Goal: Transaction & Acquisition: Purchase product/service

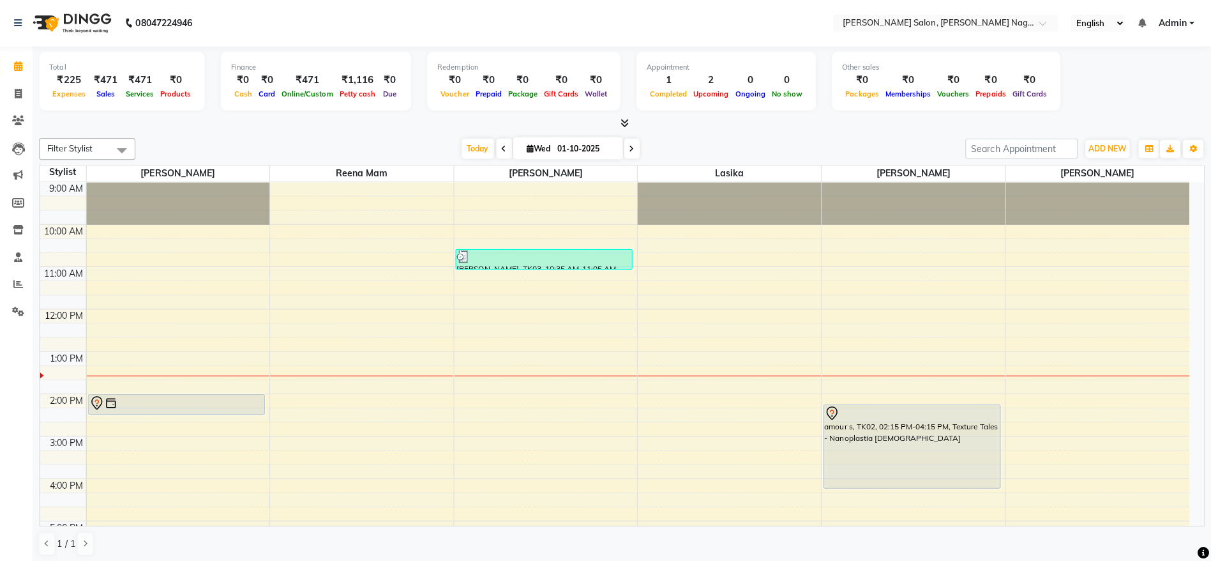
click at [581, 149] on input "01-10-2025" at bounding box center [589, 148] width 64 height 19
select select "10"
select select "2025"
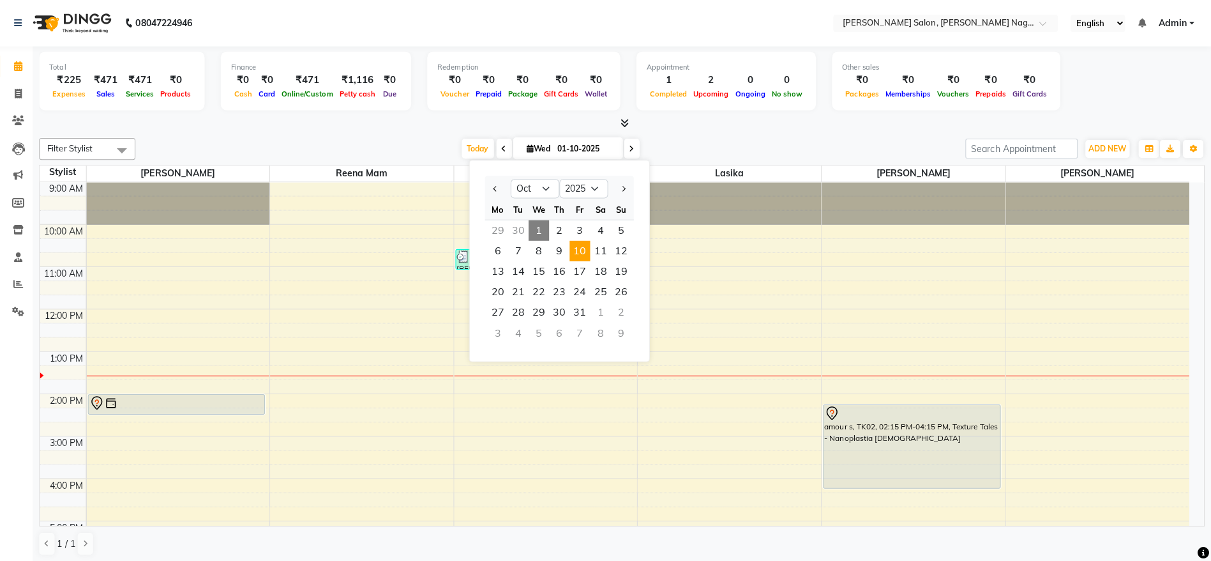
click at [584, 250] on span "10" at bounding box center [583, 249] width 20 height 20
type input "[DATE]"
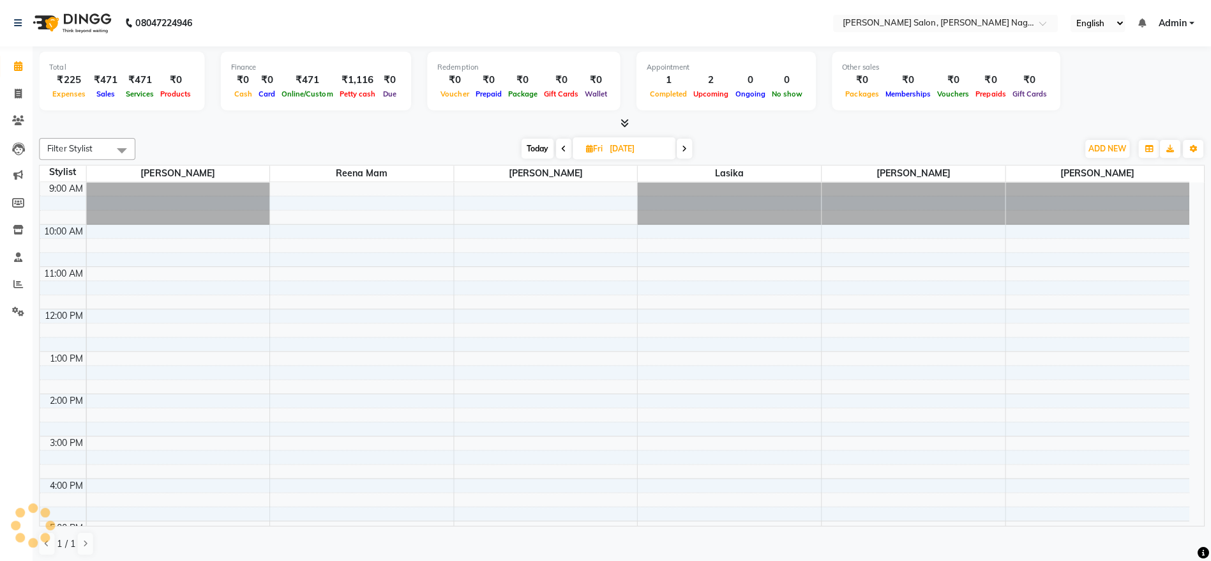
scroll to position [169, 0]
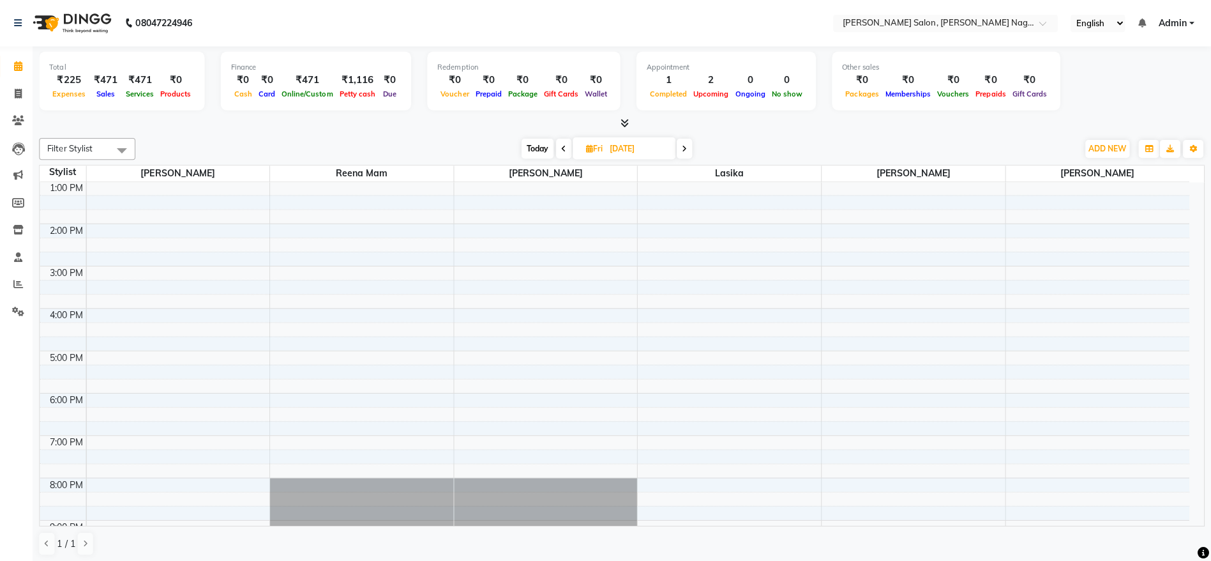
click at [882, 296] on div "9:00 AM 10:00 AM 11:00 AM 12:00 PM 1:00 PM 2:00 PM 3:00 PM 4:00 PM 5:00 PM 6:00…" at bounding box center [617, 328] width 1144 height 632
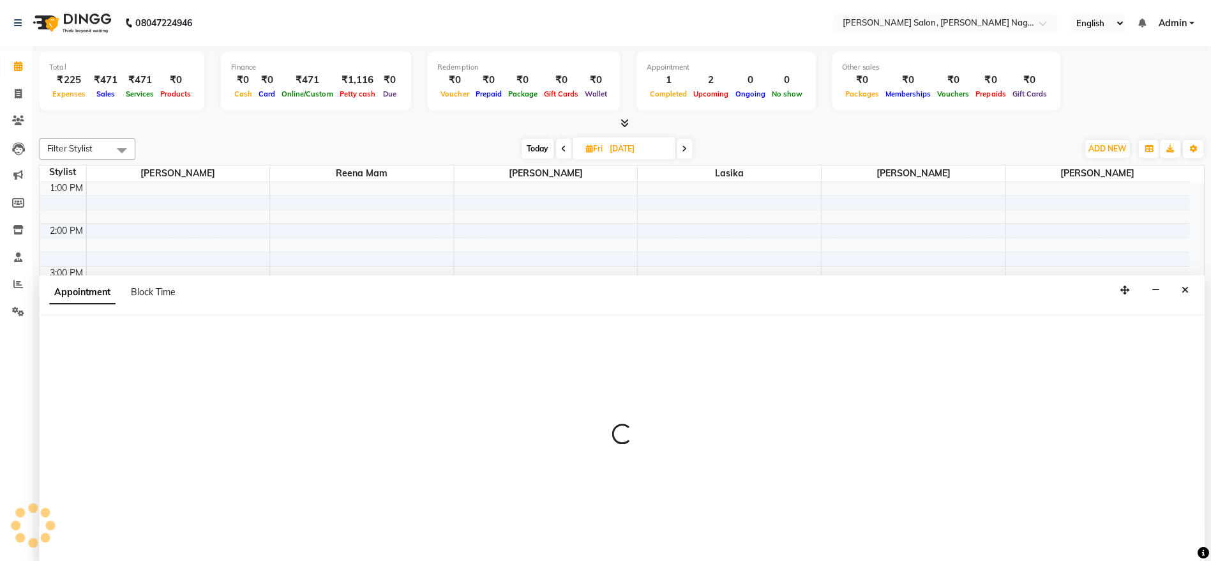
scroll to position [1, 0]
select select "83987"
select select "945"
select select "tentative"
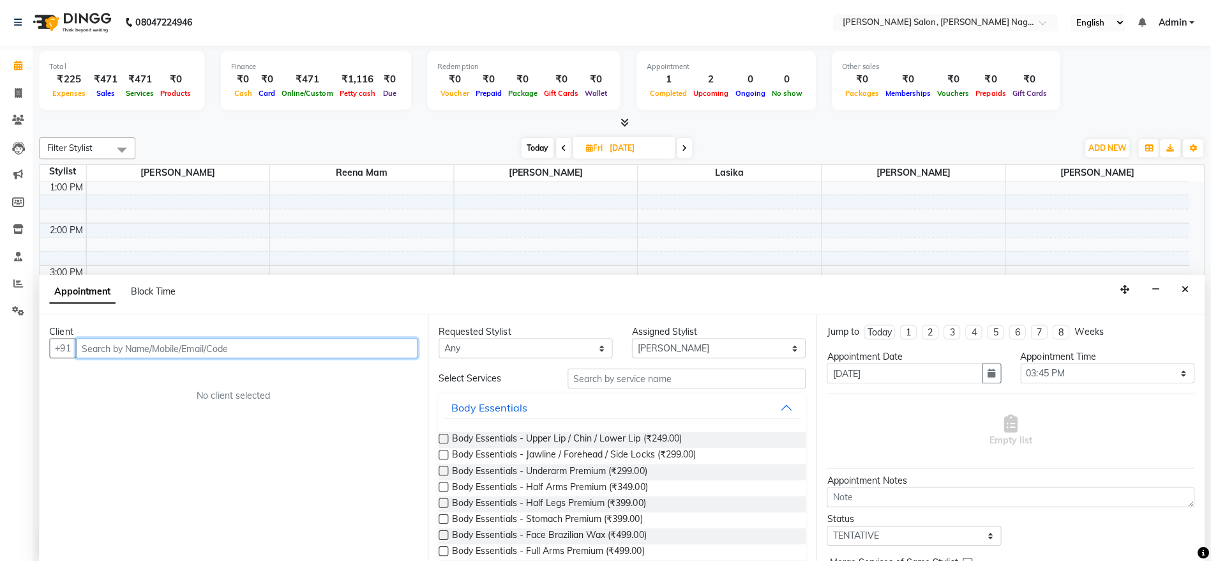
click at [382, 340] on input "text" at bounding box center [251, 347] width 340 height 20
type input "8408800387"
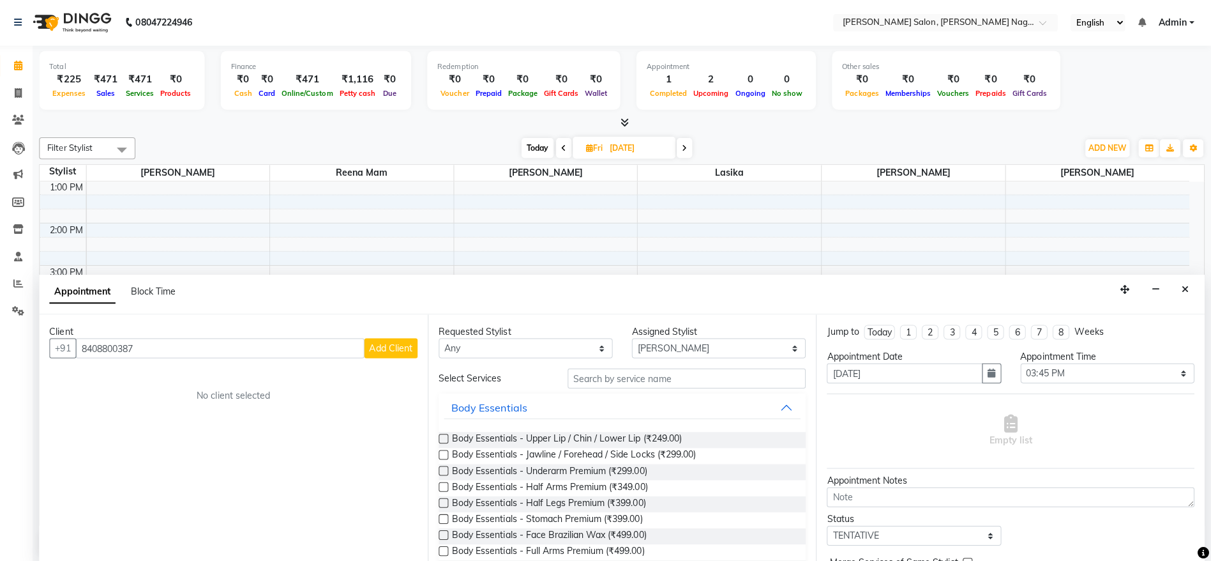
click at [382, 340] on span "Add Client" at bounding box center [395, 345] width 43 height 11
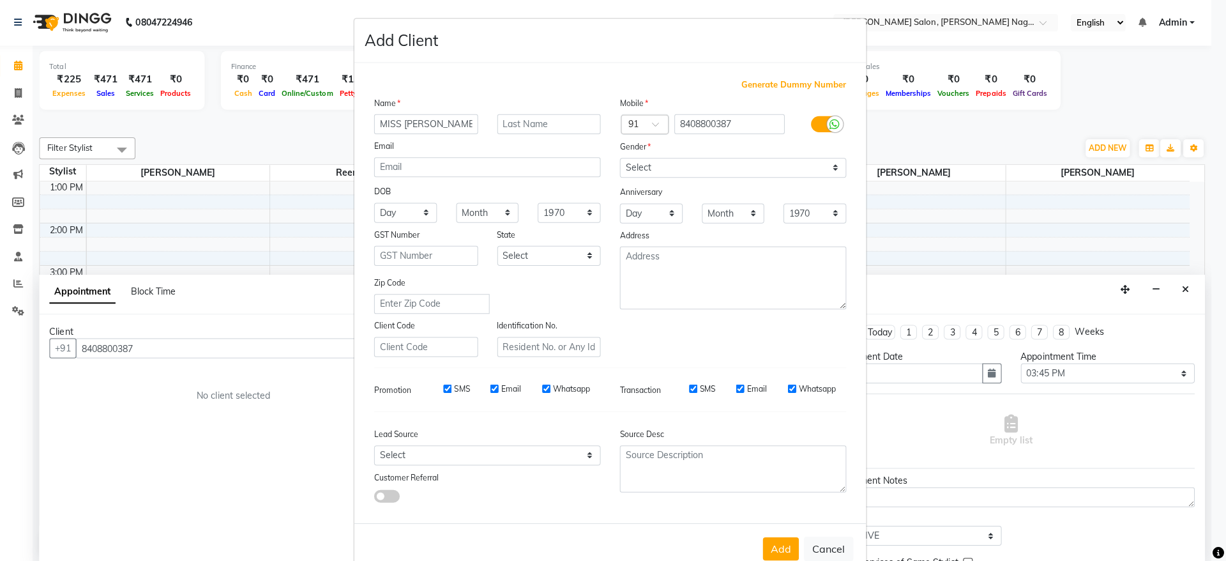
type input "MISS [PERSON_NAME]"
type input "[PERSON_NAME]"
click at [650, 171] on select "Select [DEMOGRAPHIC_DATA] [DEMOGRAPHIC_DATA] Other Prefer Not To Say" at bounding box center [735, 167] width 225 height 20
select select "[DEMOGRAPHIC_DATA]"
click at [623, 157] on select "Select [DEMOGRAPHIC_DATA] [DEMOGRAPHIC_DATA] Other Prefer Not To Say" at bounding box center [735, 167] width 225 height 20
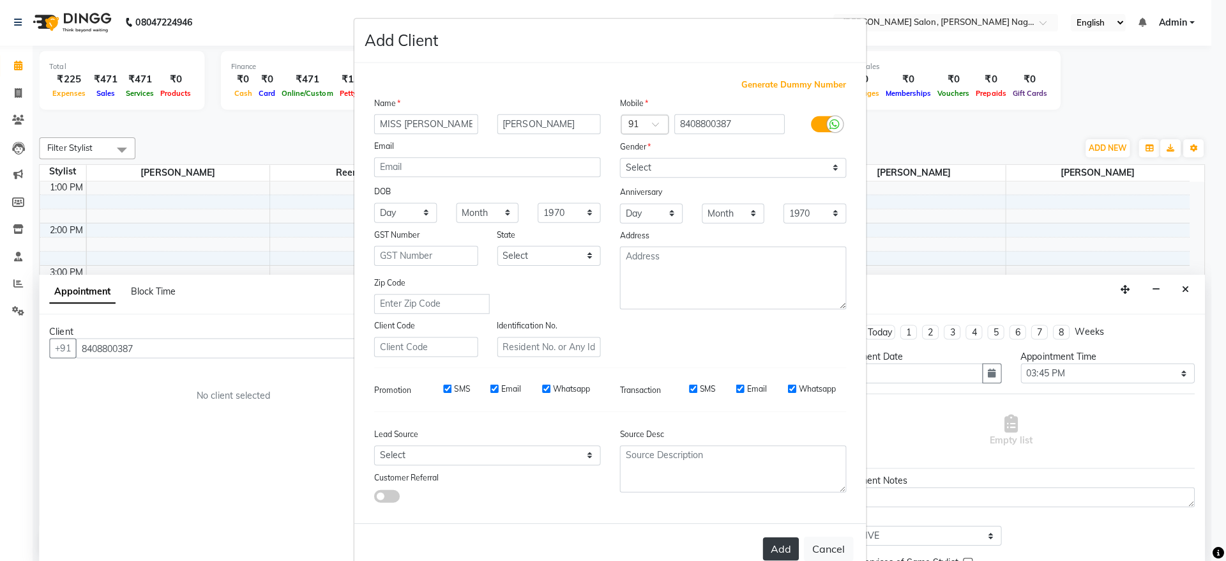
click at [776, 543] on button "Add" at bounding box center [783, 545] width 36 height 23
select select
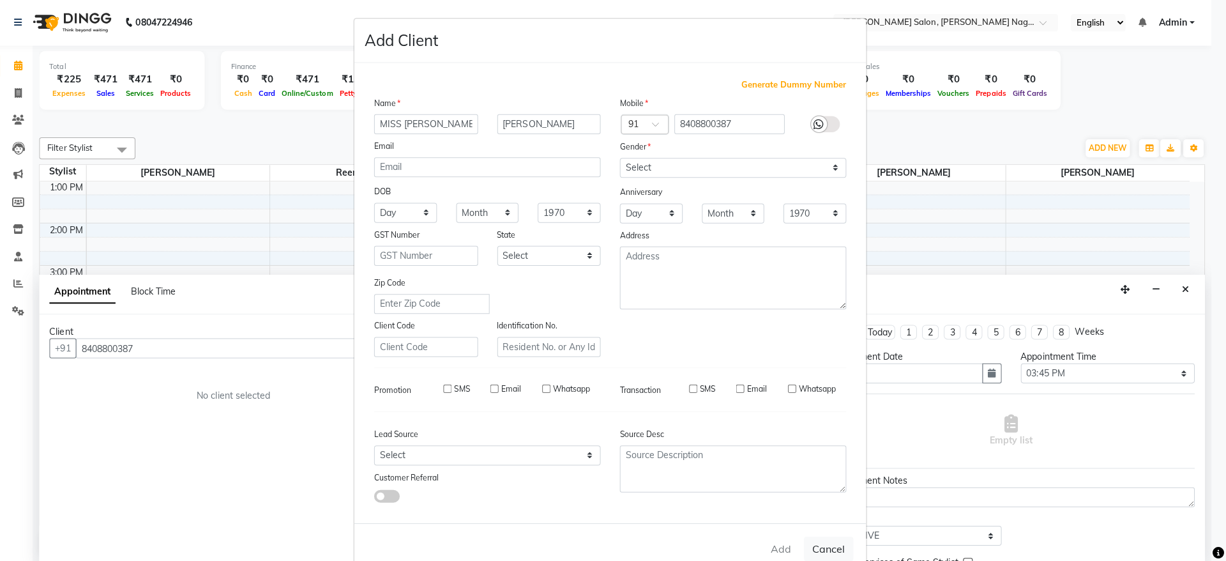
select select
checkbox input "false"
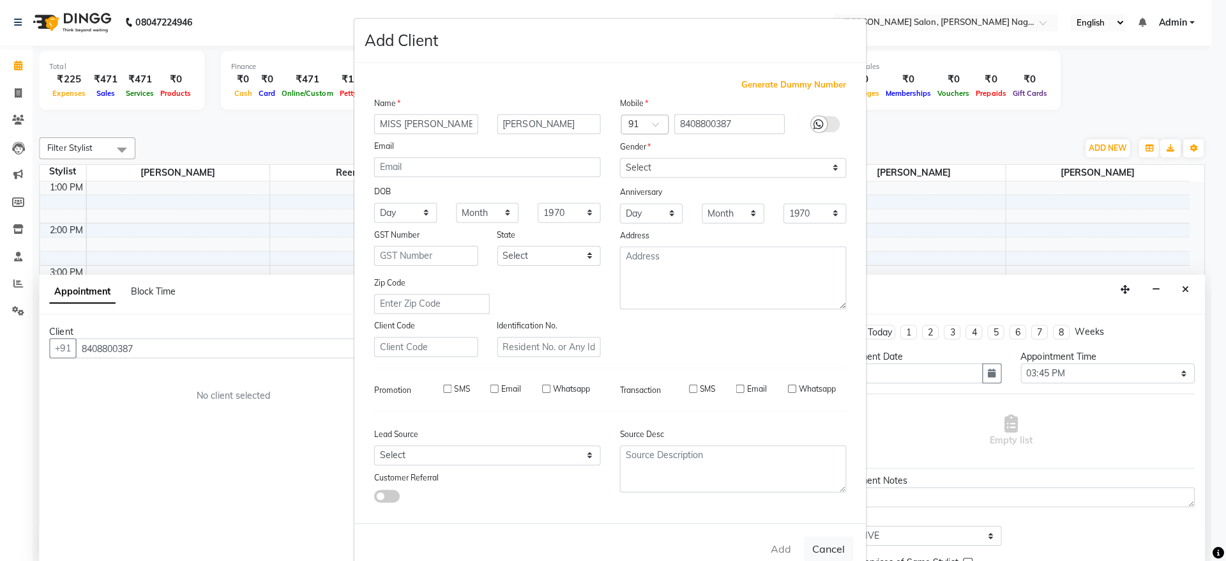
checkbox input "false"
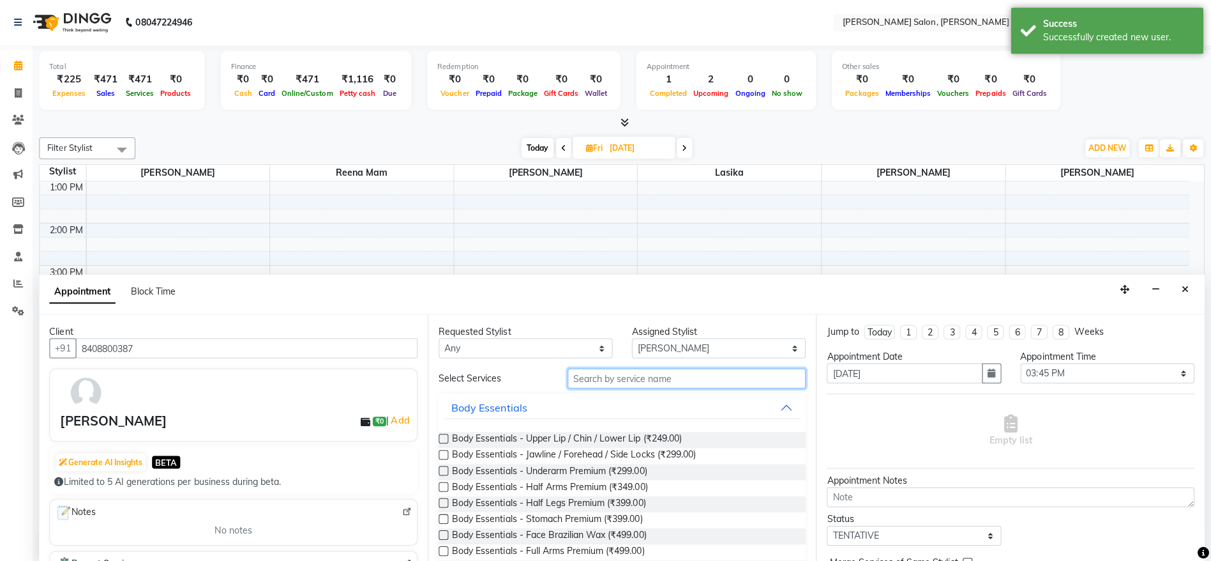
click at [702, 382] on input "text" at bounding box center [690, 377] width 238 height 20
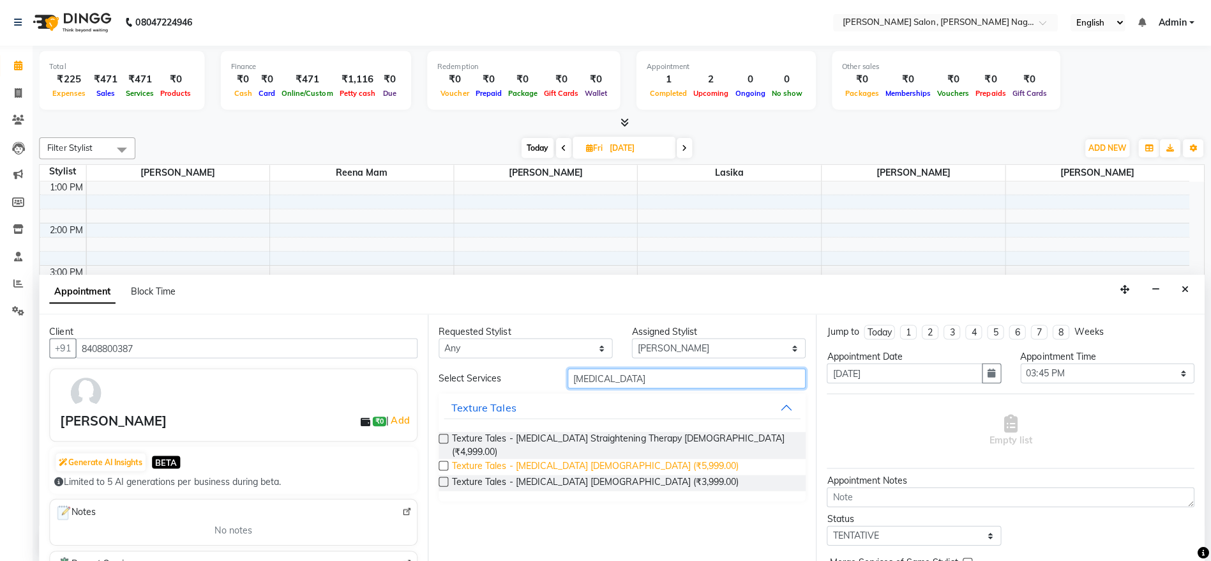
type input "[MEDICAL_DATA]"
click at [556, 457] on span "Texture Tales - [MEDICAL_DATA] [DEMOGRAPHIC_DATA] (₹5,999.00)" at bounding box center [598, 465] width 285 height 16
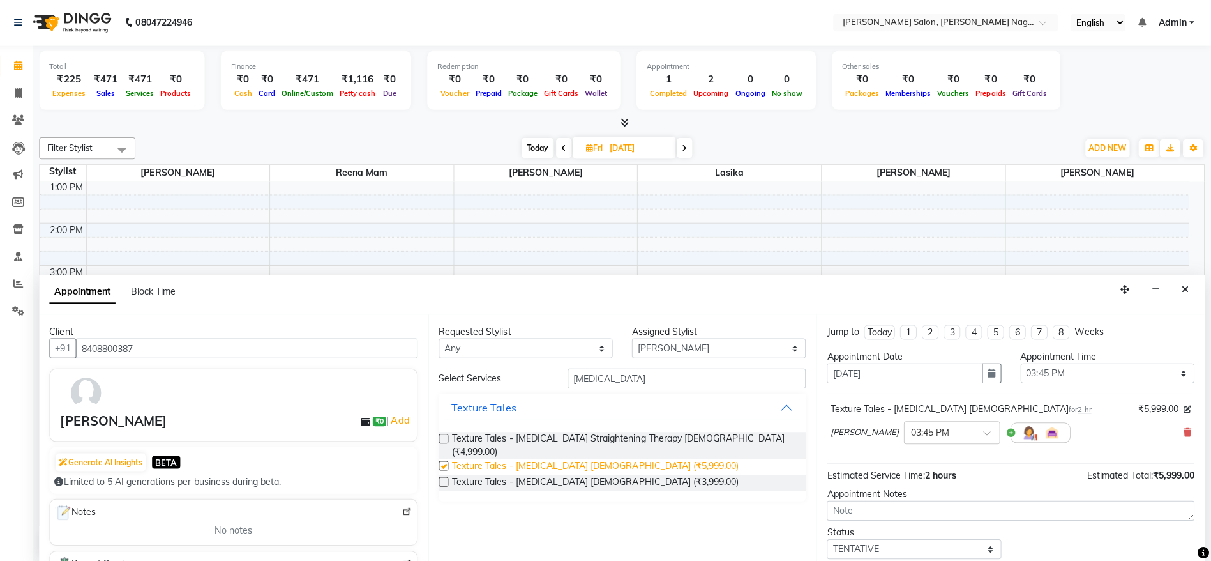
checkbox input "false"
click at [989, 367] on icon "button" at bounding box center [993, 371] width 8 height 9
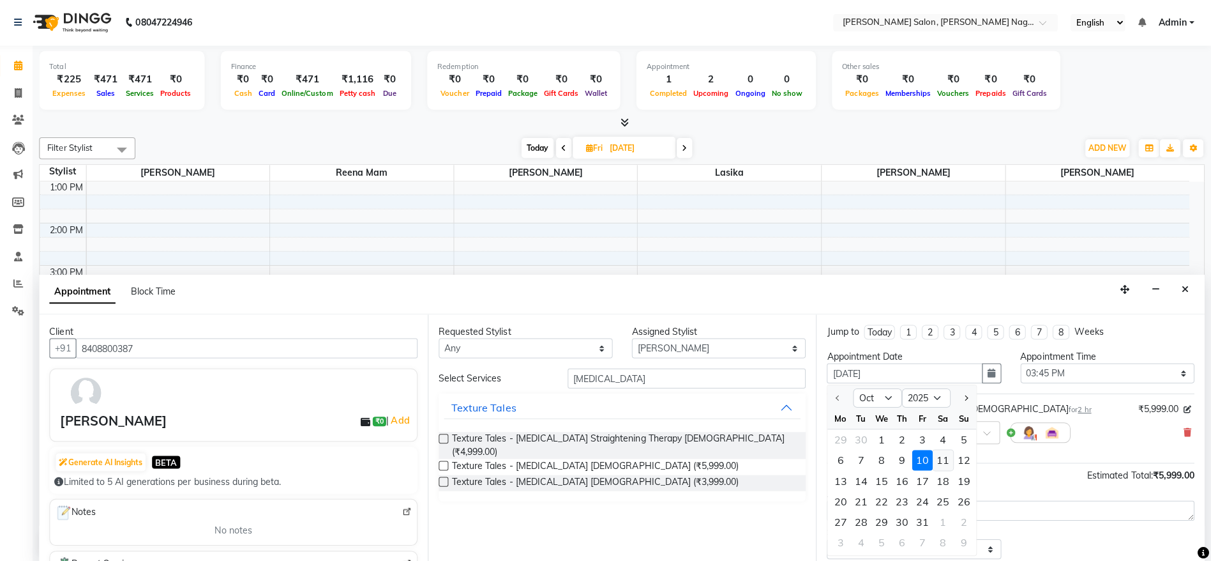
click at [940, 457] on div "11" at bounding box center [944, 458] width 20 height 20
type input "[DATE]"
select select "945"
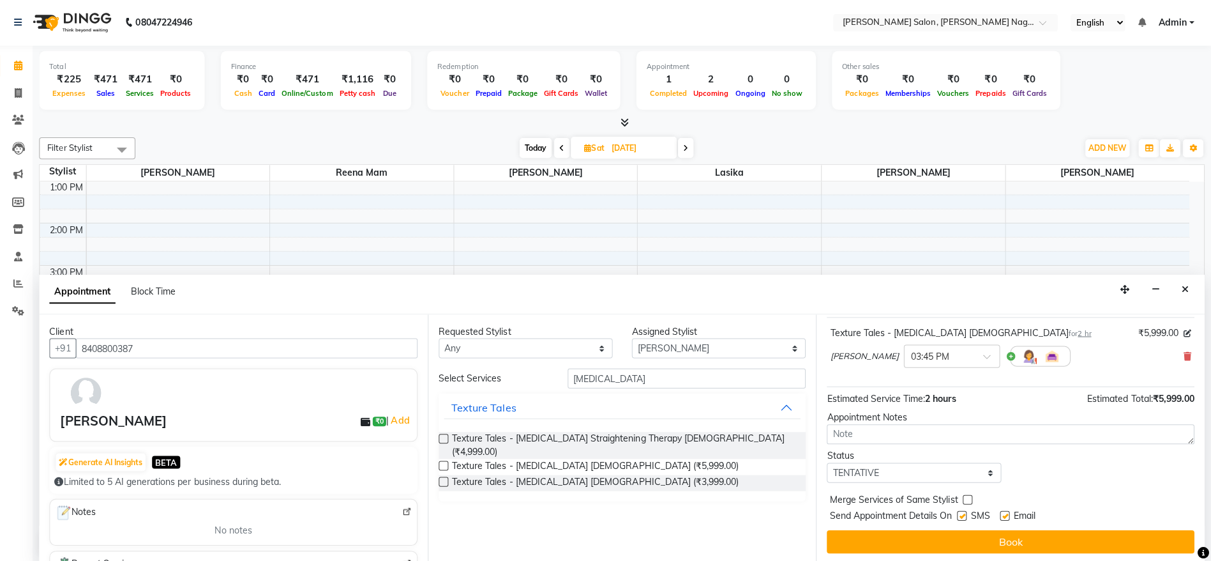
scroll to position [0, 0]
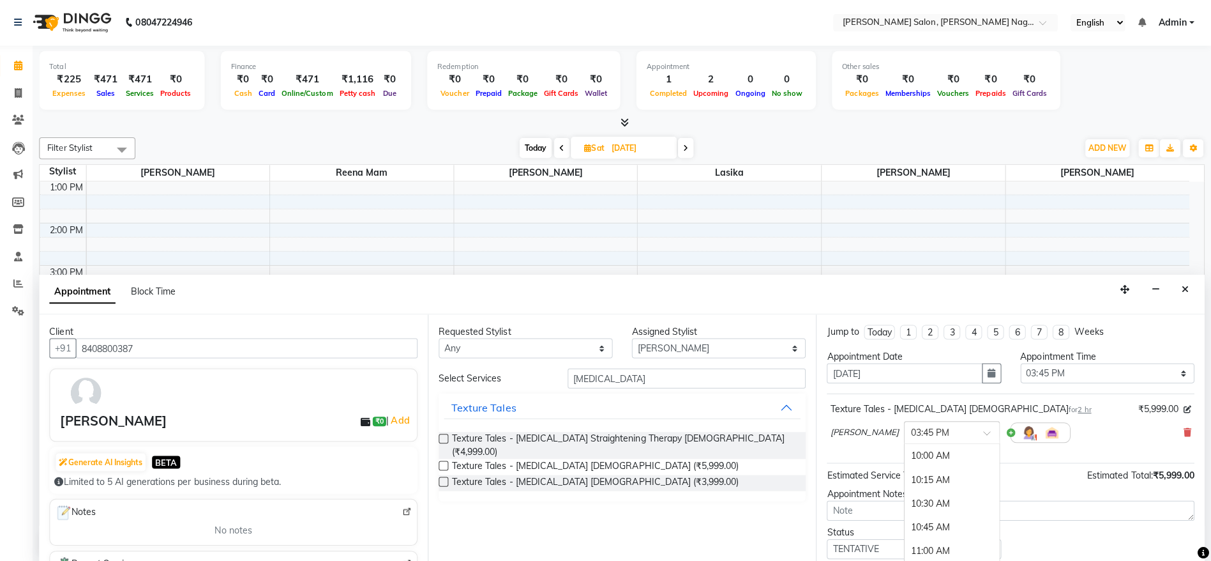
click at [941, 423] on input "text" at bounding box center [940, 429] width 56 height 13
click at [923, 459] on div "03:00 PM" at bounding box center [953, 459] width 95 height 24
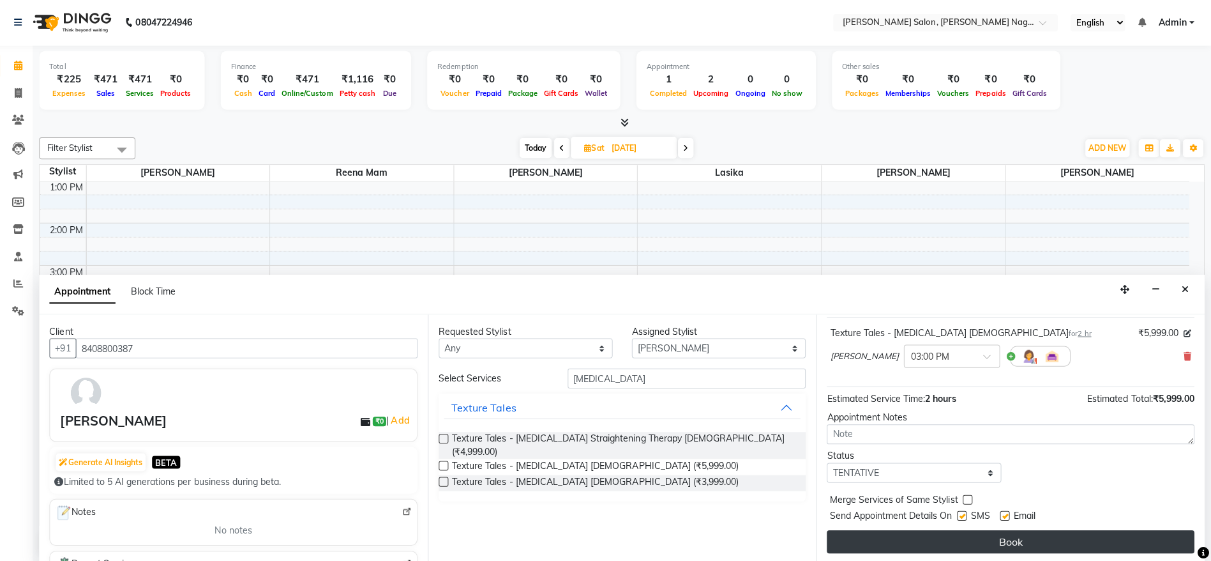
click at [1042, 539] on button "Book" at bounding box center [1012, 538] width 366 height 23
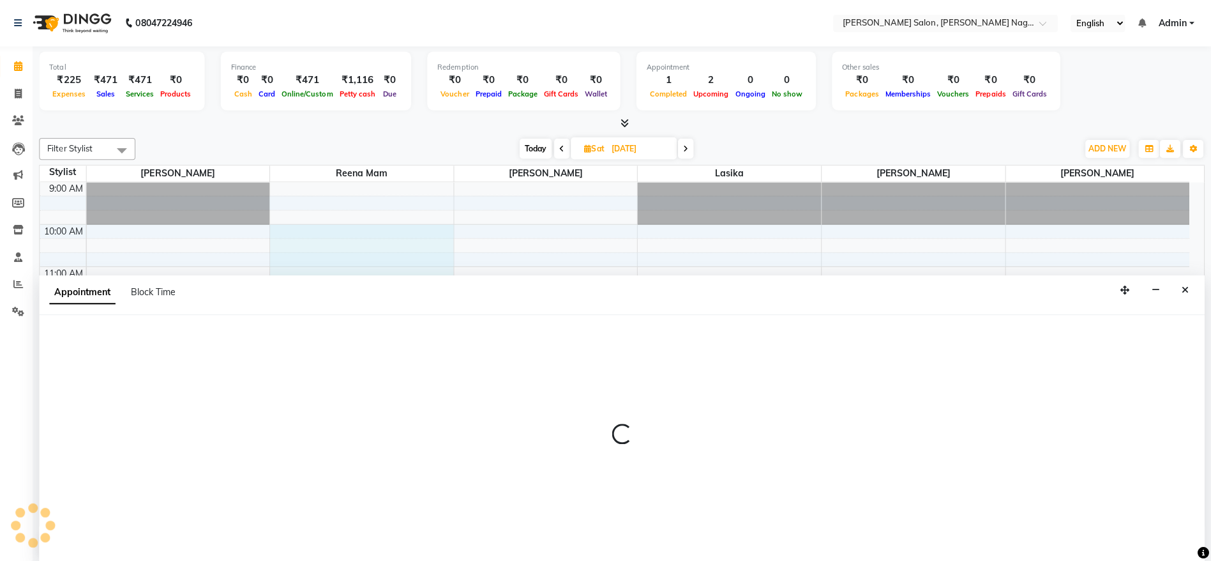
scroll to position [1, 0]
select select "49986"
select select "600"
select select "tentative"
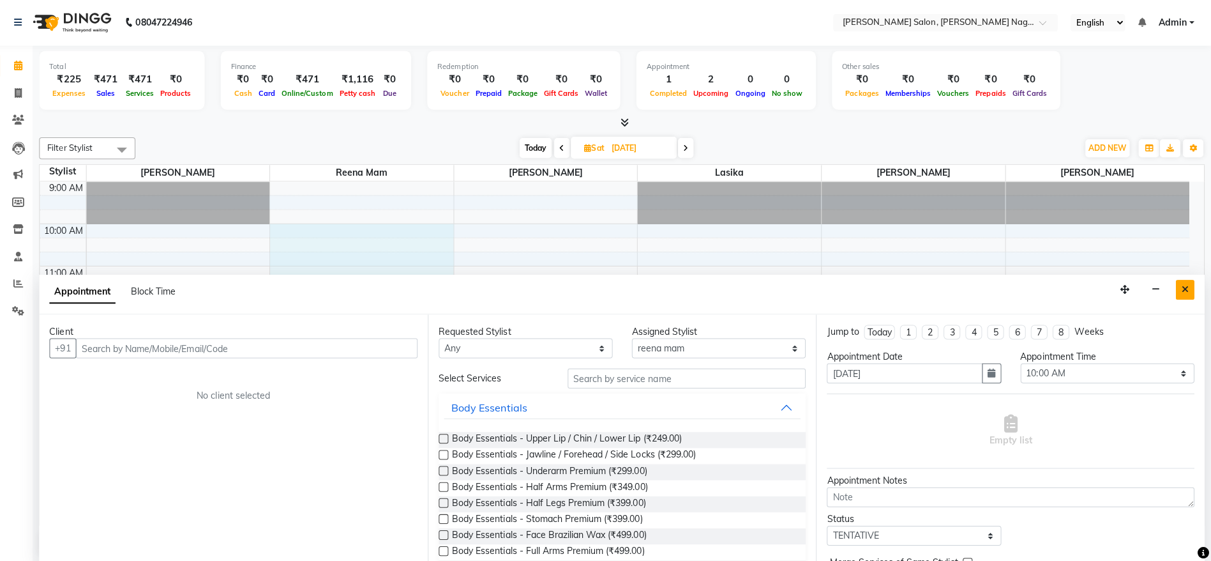
click at [1187, 290] on icon "Close" at bounding box center [1185, 288] width 7 height 9
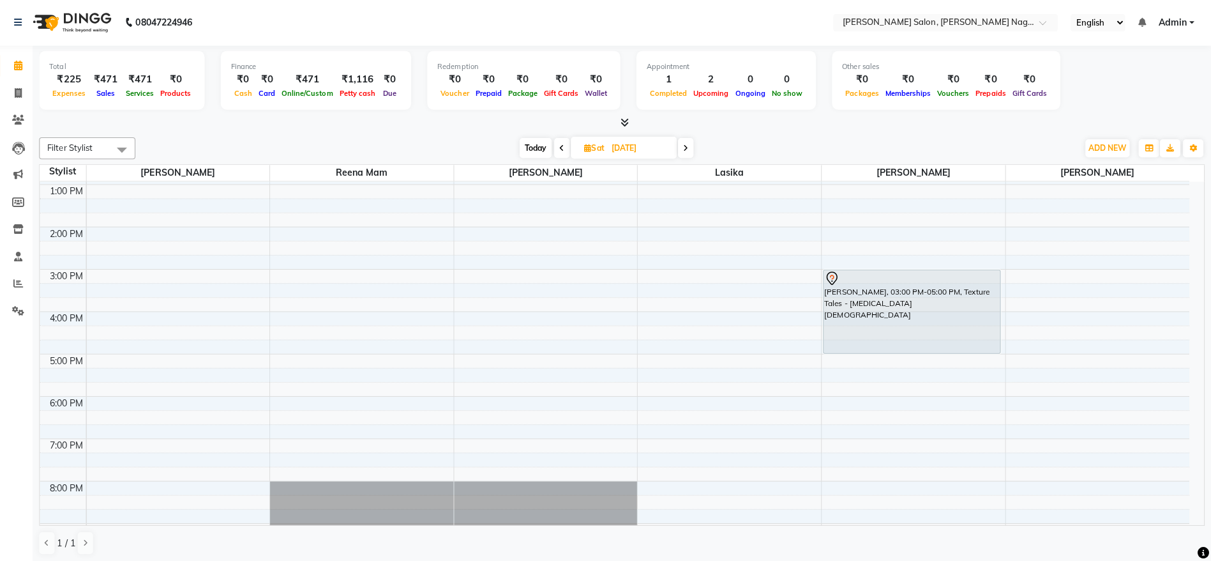
scroll to position [138, 0]
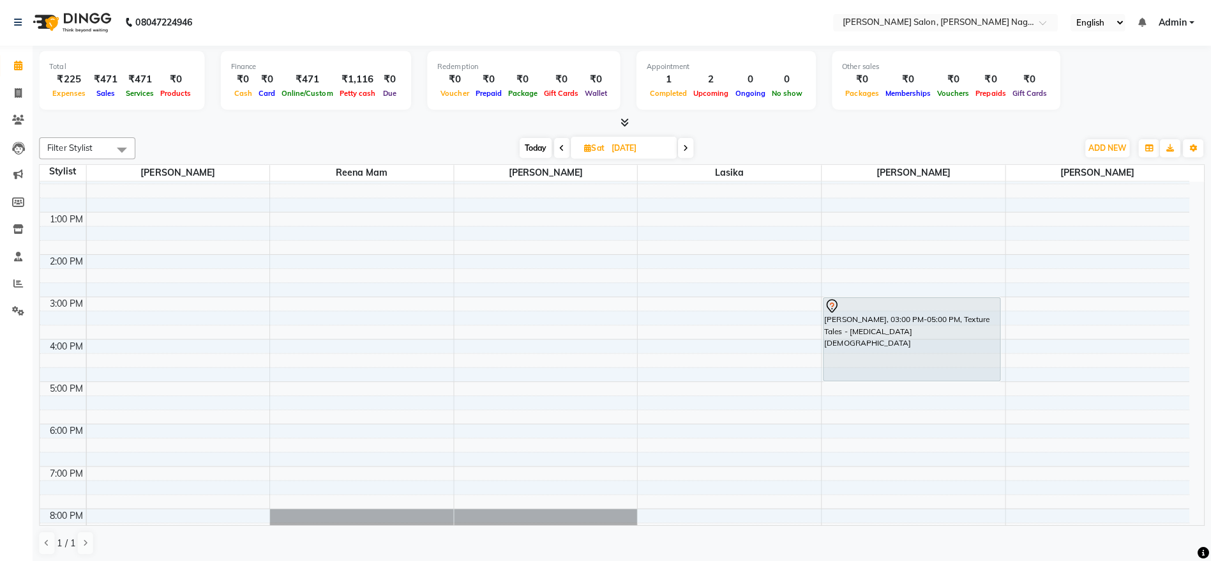
click at [525, 146] on span "Today" at bounding box center [539, 147] width 32 height 20
type input "01-10-2025"
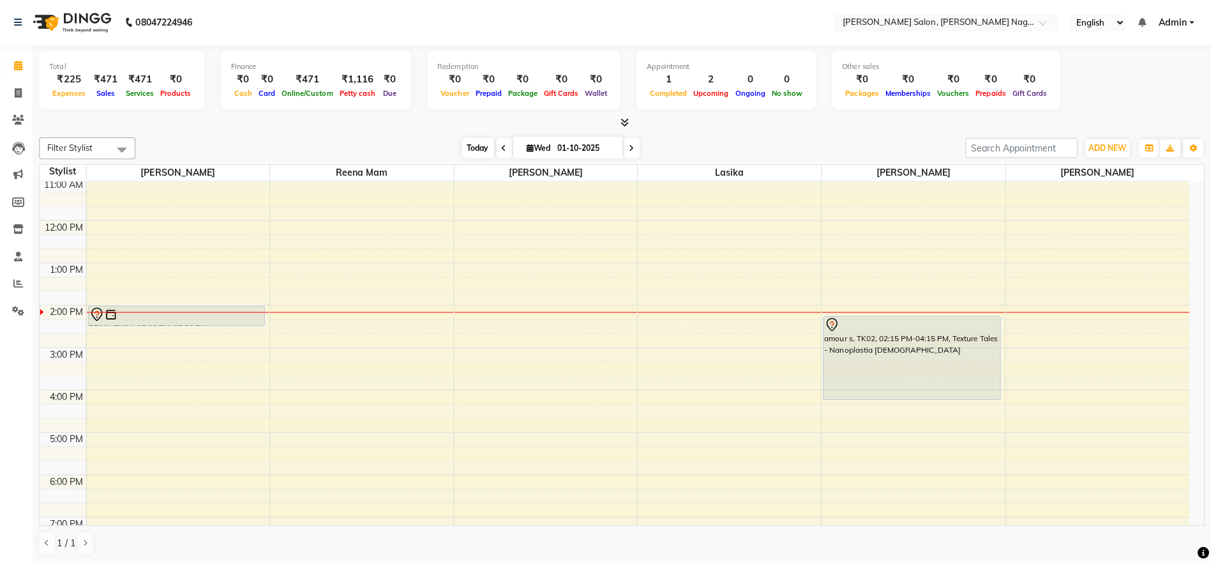
scroll to position [0, 0]
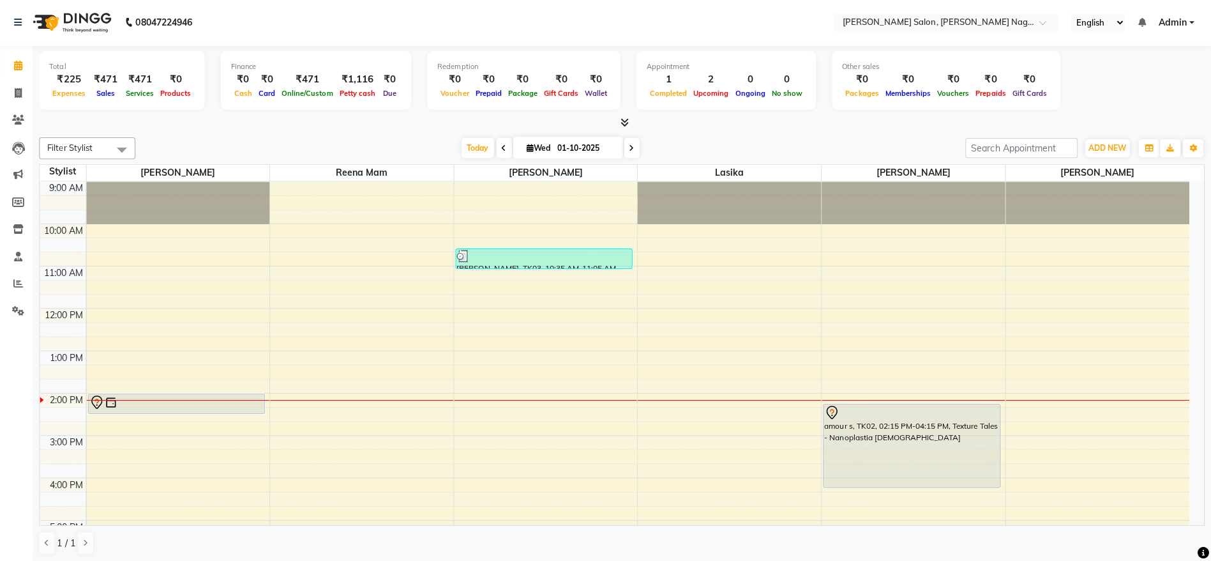
click at [171, 406] on div at bounding box center [182, 400] width 174 height 15
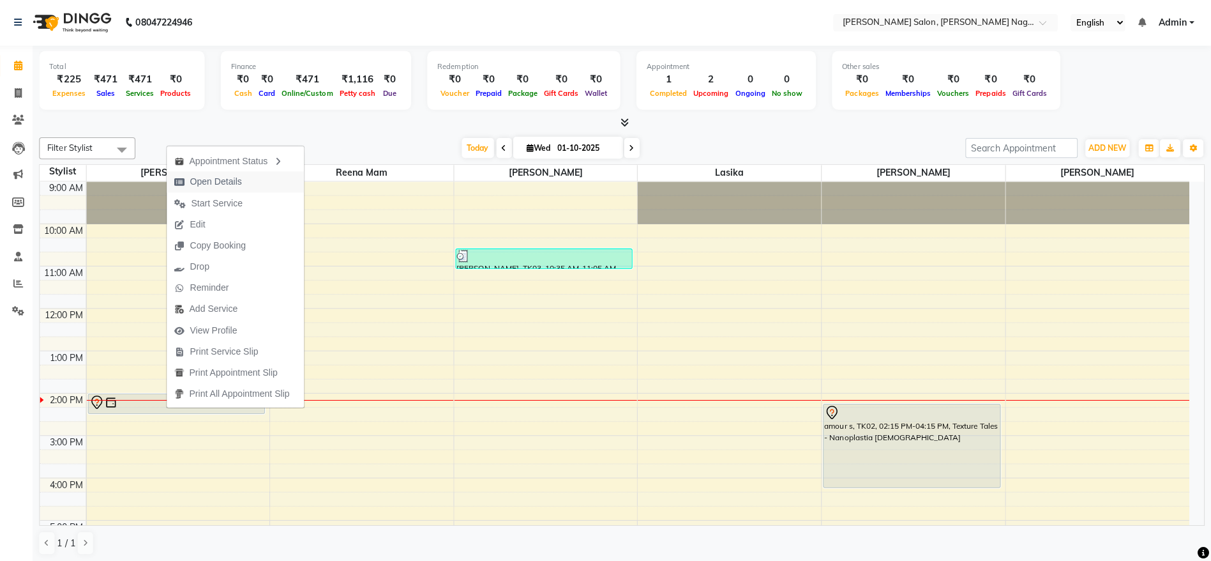
click at [238, 181] on span "Open Details" at bounding box center [221, 180] width 52 height 13
select select "7"
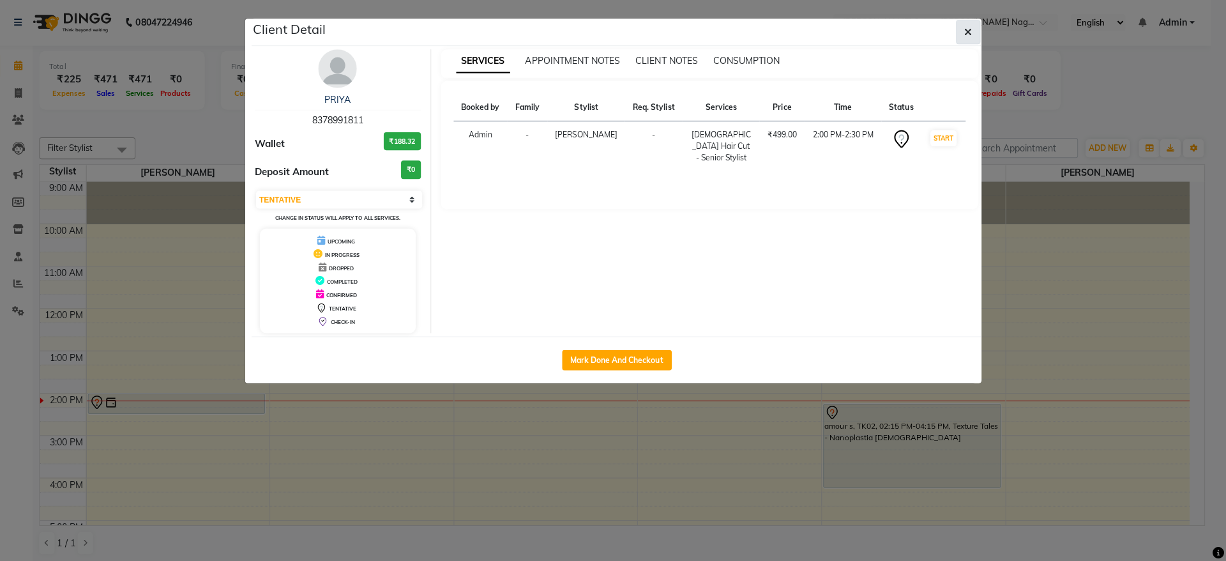
click at [967, 21] on button "button" at bounding box center [969, 32] width 24 height 24
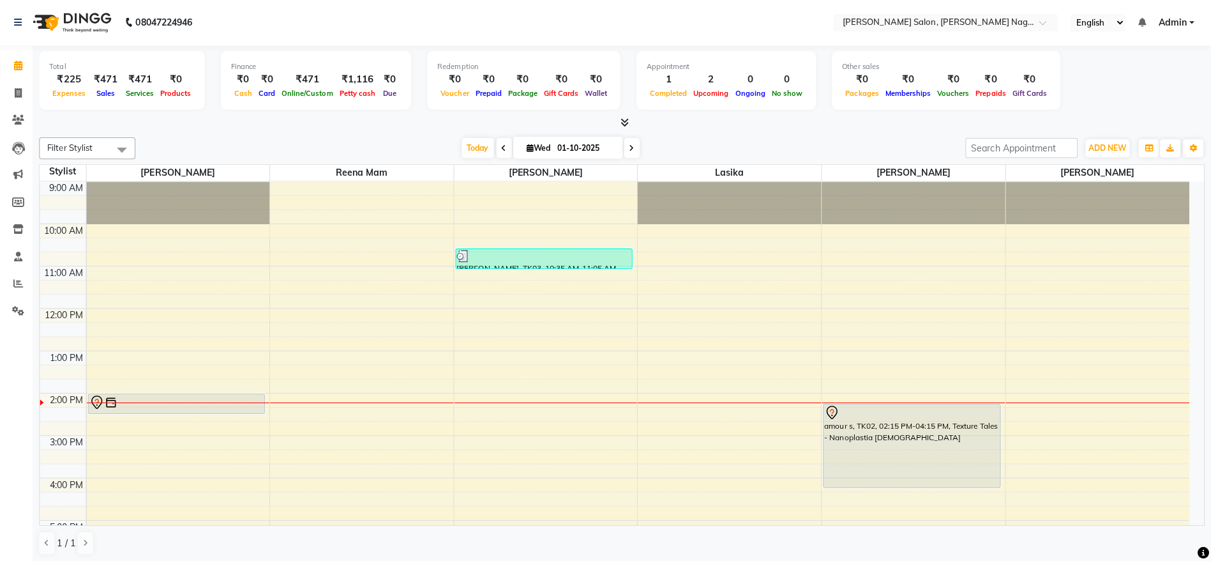
scroll to position [1, 0]
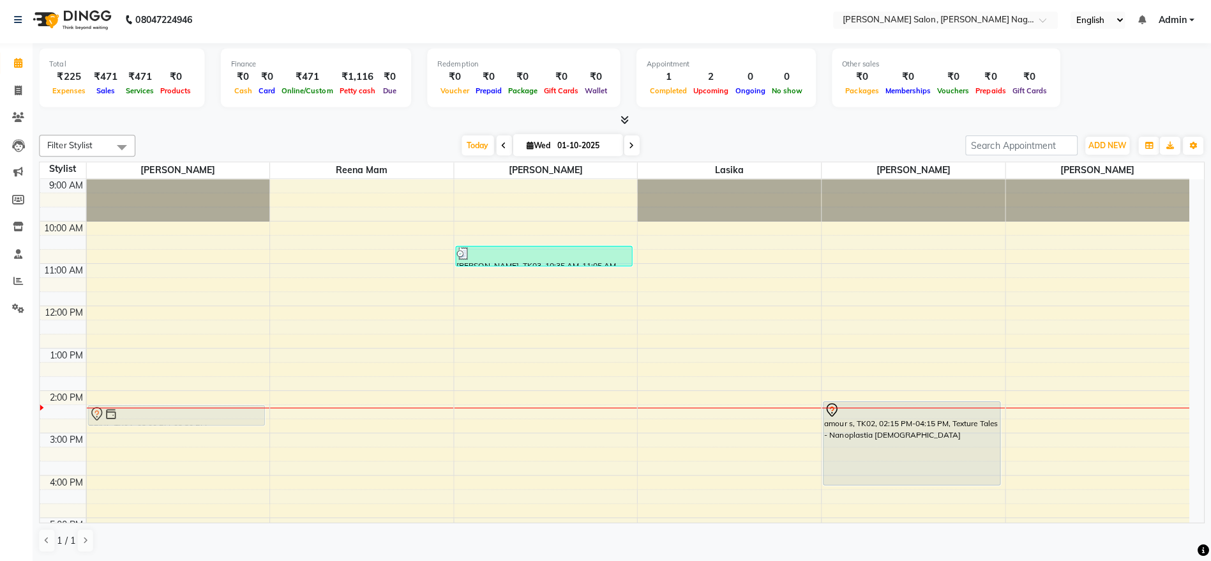
drag, startPoint x: 190, startPoint y: 397, endPoint x: 197, endPoint y: 412, distance: 16.0
click at [197, 412] on div "PRIYA, TK01, 02:00 PM-02:30 PM, [DEMOGRAPHIC_DATA] Hair Cut - Senior Stylist PR…" at bounding box center [183, 497] width 183 height 632
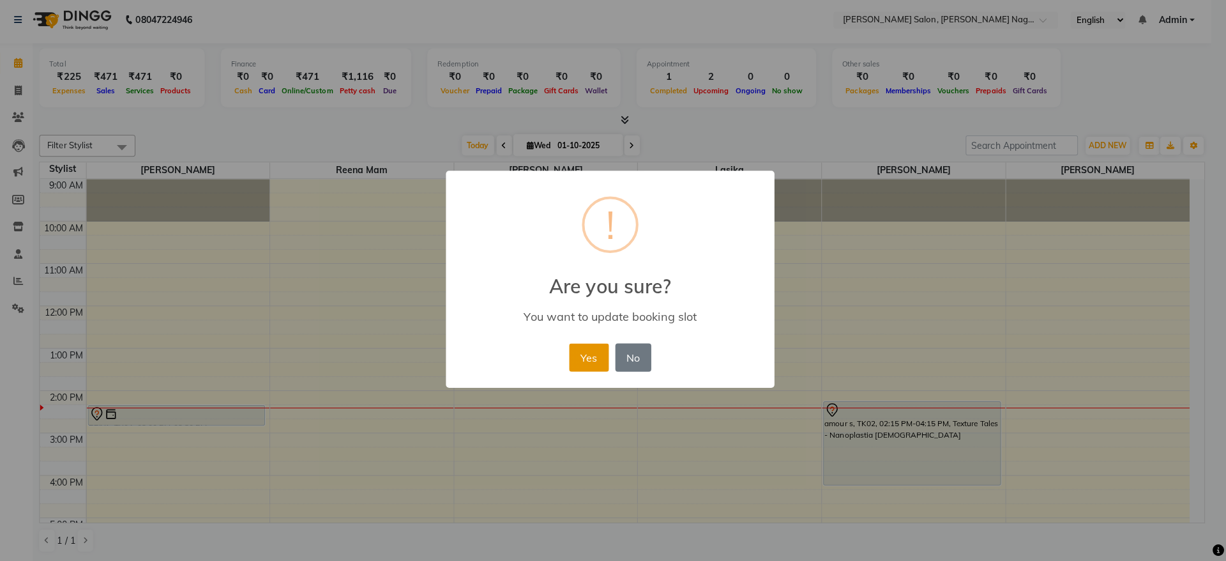
click at [587, 359] on button "Yes" at bounding box center [591, 358] width 39 height 28
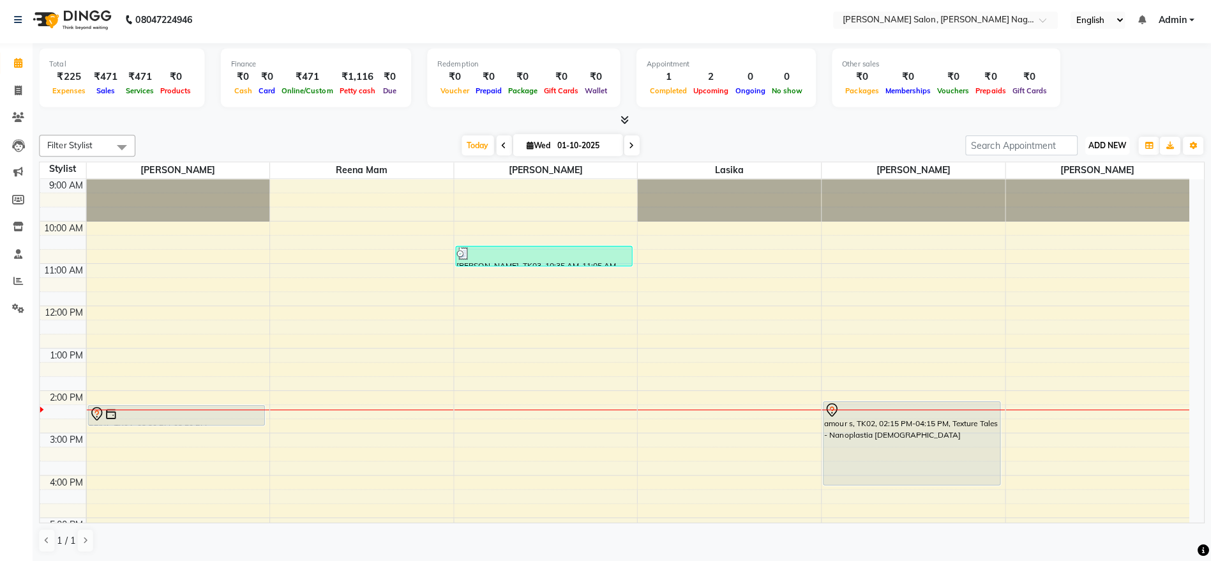
click at [1095, 145] on span "ADD NEW" at bounding box center [1108, 147] width 38 height 10
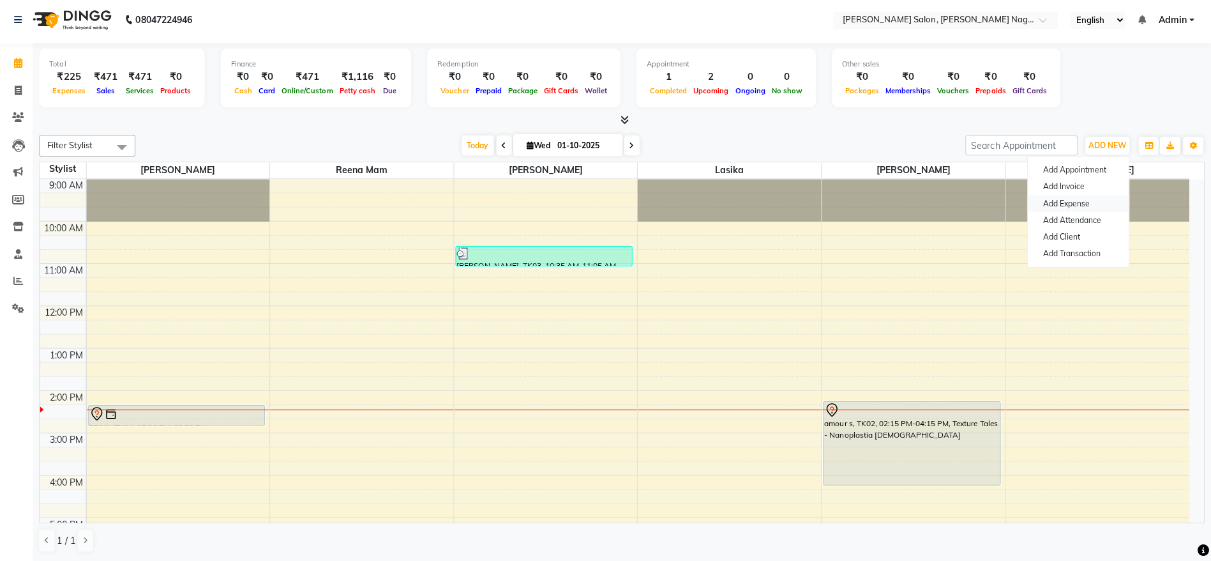
click at [1080, 204] on link "Add Expense" at bounding box center [1079, 205] width 101 height 17
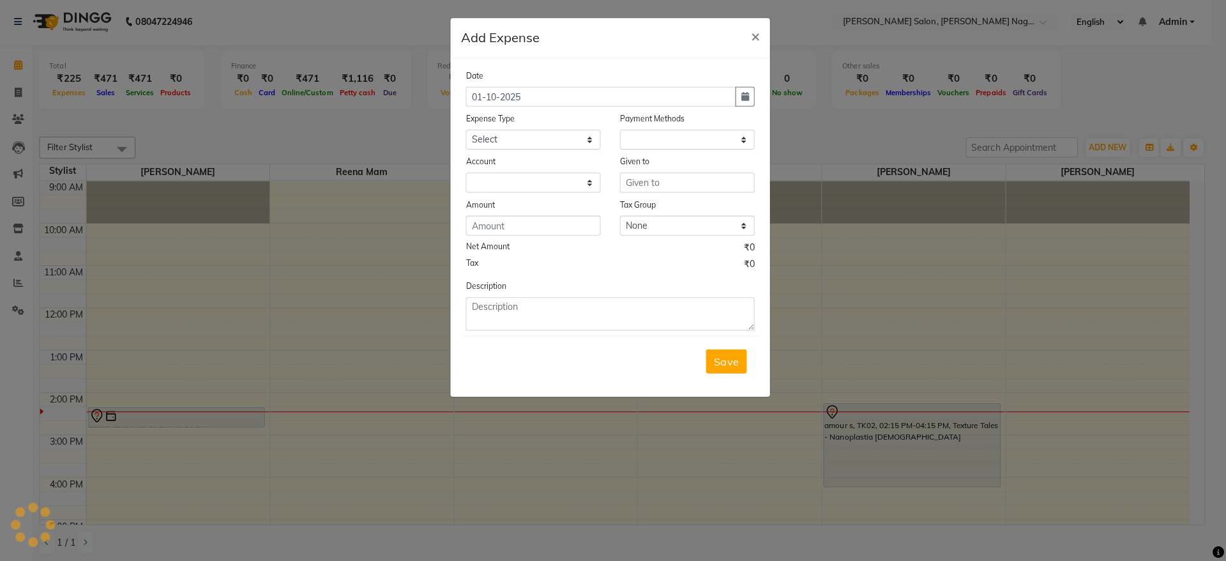
select select "1"
select select "5216"
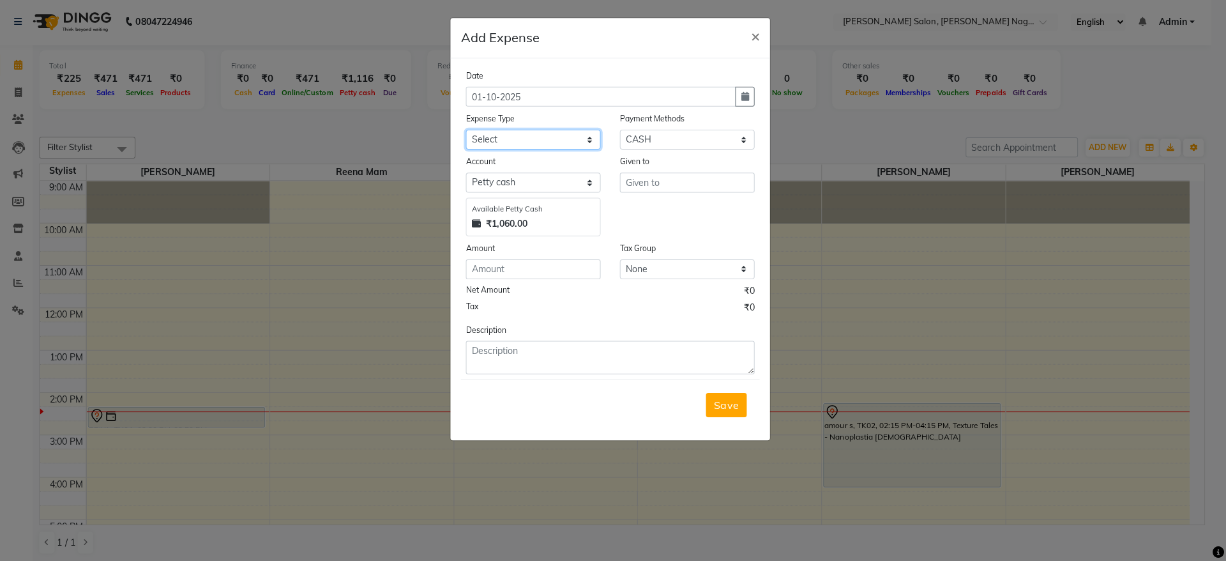
click at [507, 137] on select "Select Advance Salary Bank charges Car maintenance Cash transfer to bank Cash t…" at bounding box center [536, 140] width 134 height 20
select select "24754"
click at [469, 130] on select "Select Advance Salary Bank charges Car maintenance Cash transfer to bank Cash t…" at bounding box center [536, 140] width 134 height 20
click at [648, 177] on input "text" at bounding box center [690, 182] width 134 height 20
type input "[PERSON_NAME]"
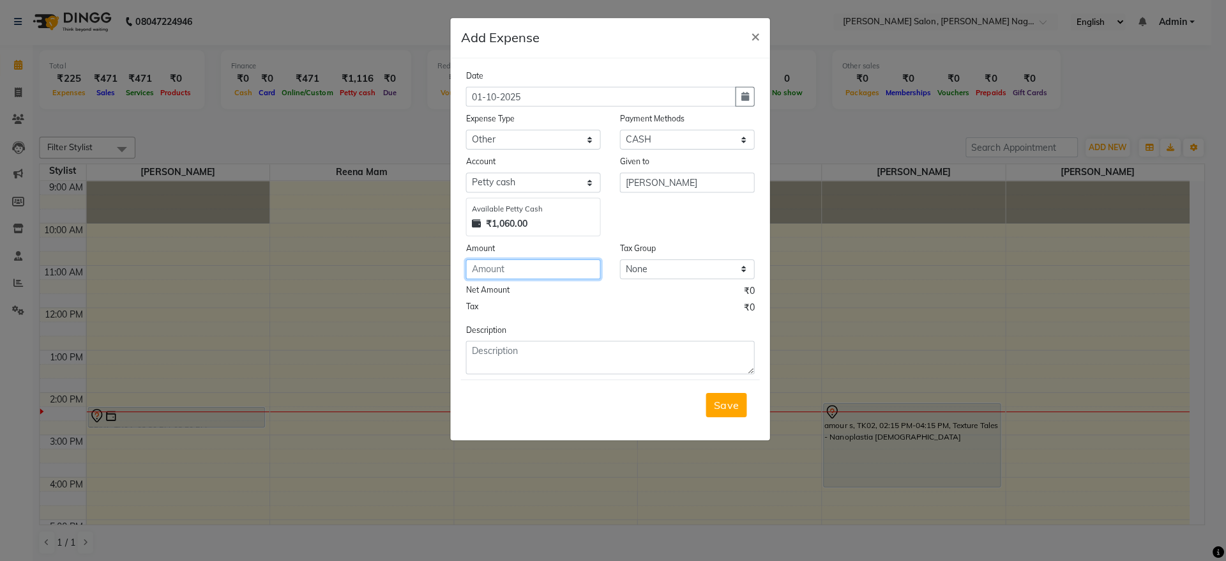
click at [577, 273] on input "number" at bounding box center [536, 269] width 134 height 20
type input "900"
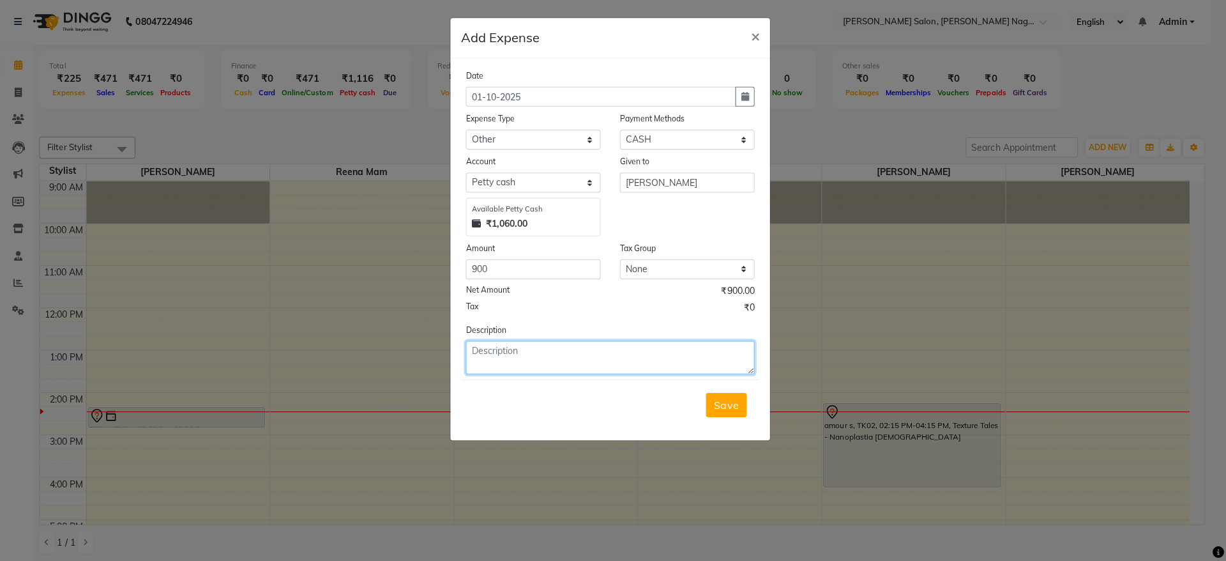
click at [577, 344] on textarea at bounding box center [612, 356] width 287 height 33
click at [577, 344] on textarea "Chair delivery transport" at bounding box center [612, 356] width 287 height 33
type textarea "Chair delivery transport charge"
click at [730, 407] on span "Save" at bounding box center [728, 403] width 24 height 13
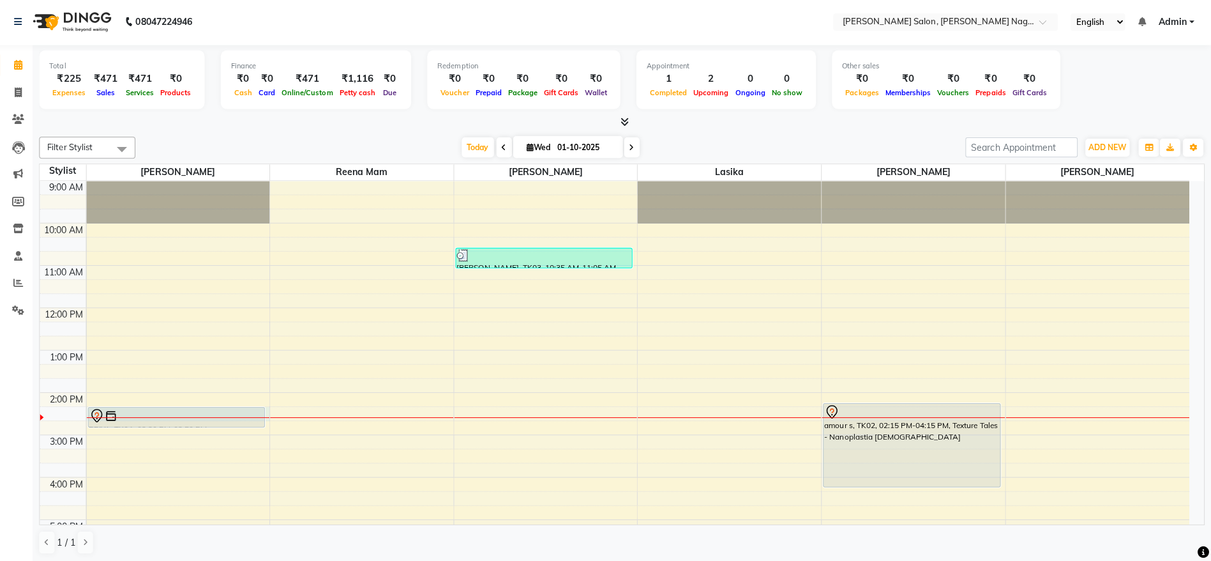
click at [218, 416] on div at bounding box center [183, 416] width 183 height 1
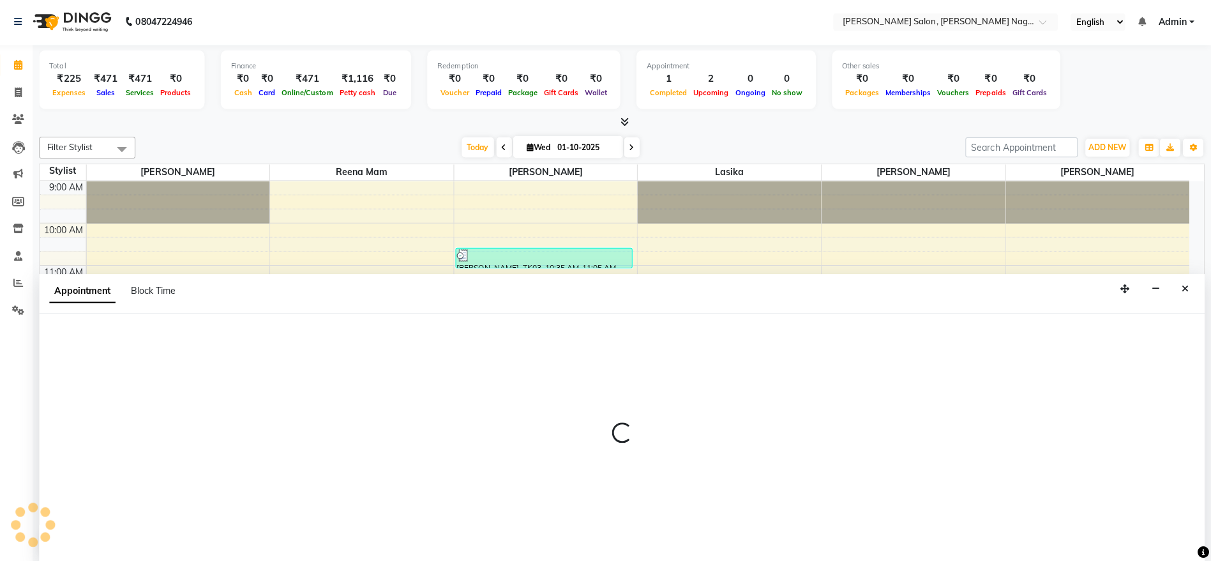
select select "74657"
select select "tentative"
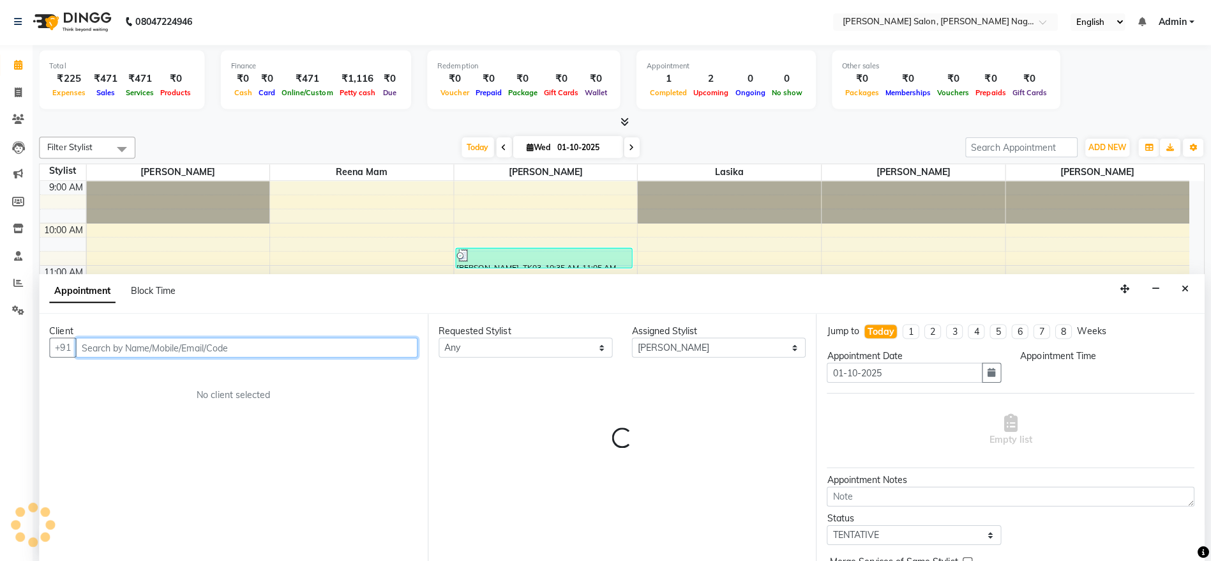
select select "855"
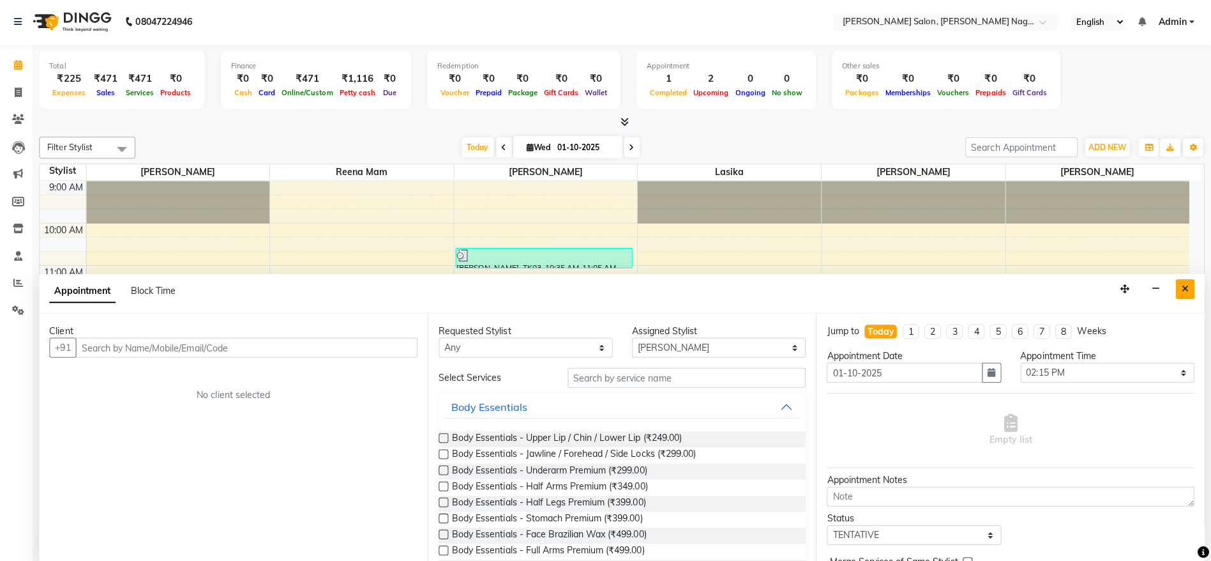
click at [1184, 288] on icon "Close" at bounding box center [1185, 288] width 7 height 9
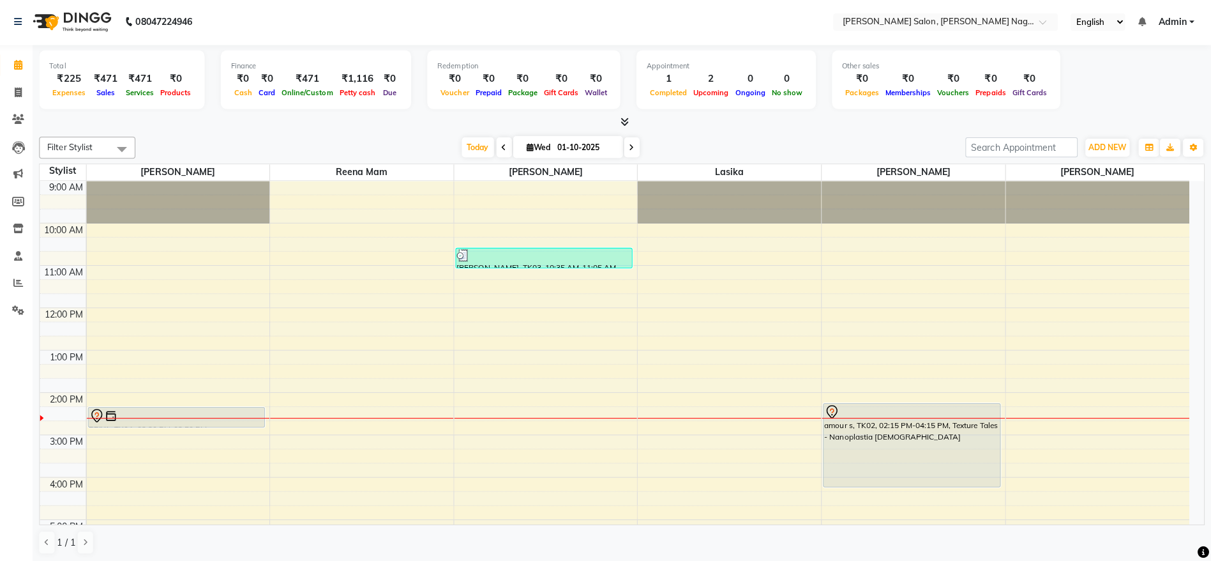
click at [221, 412] on div at bounding box center [182, 414] width 174 height 15
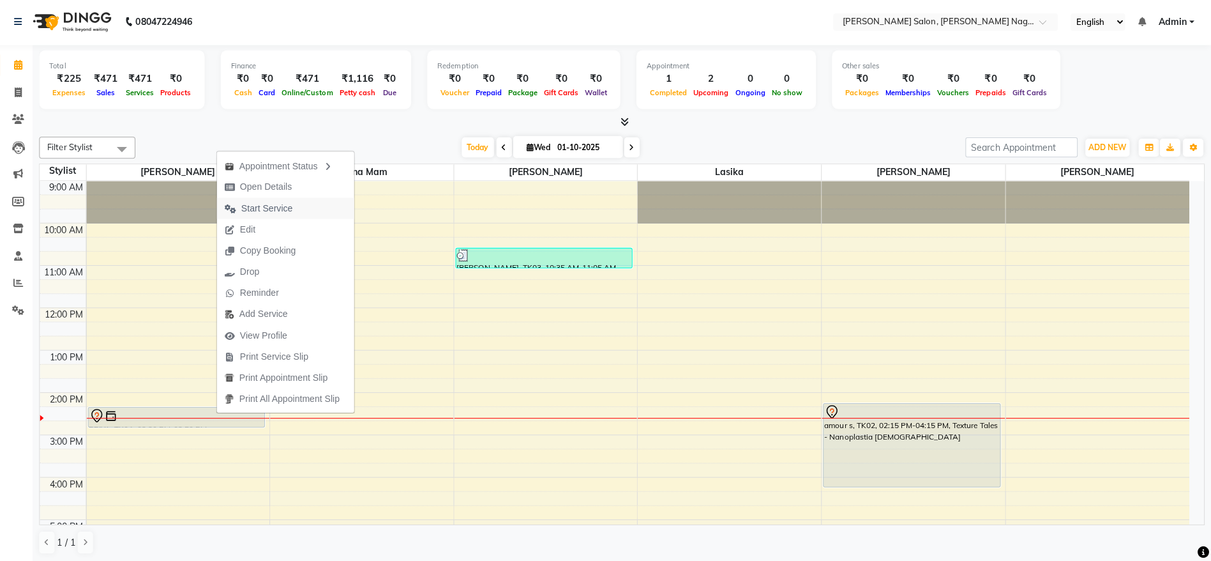
click at [254, 206] on span "Start Service" at bounding box center [271, 207] width 51 height 13
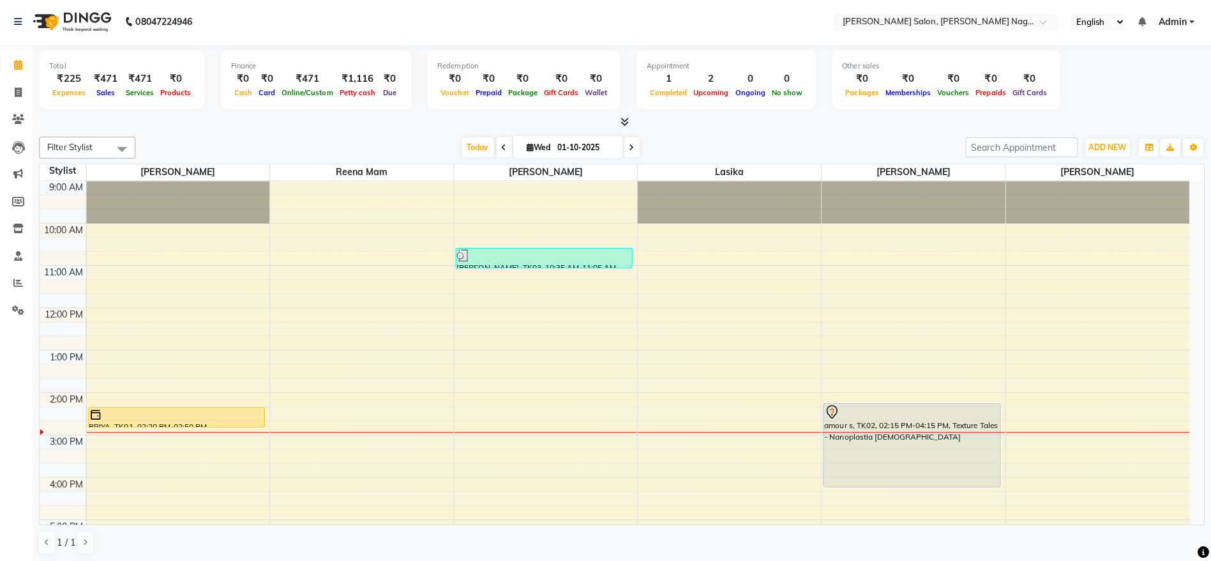
click at [637, 144] on span at bounding box center [634, 147] width 15 height 20
type input "02-10-2025"
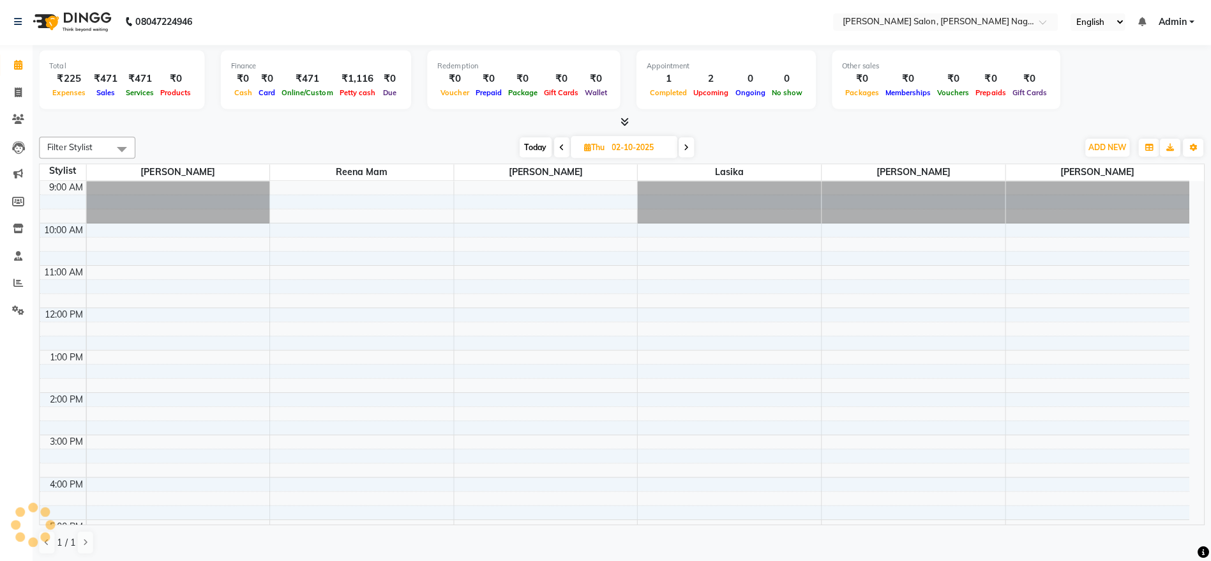
scroll to position [211, 0]
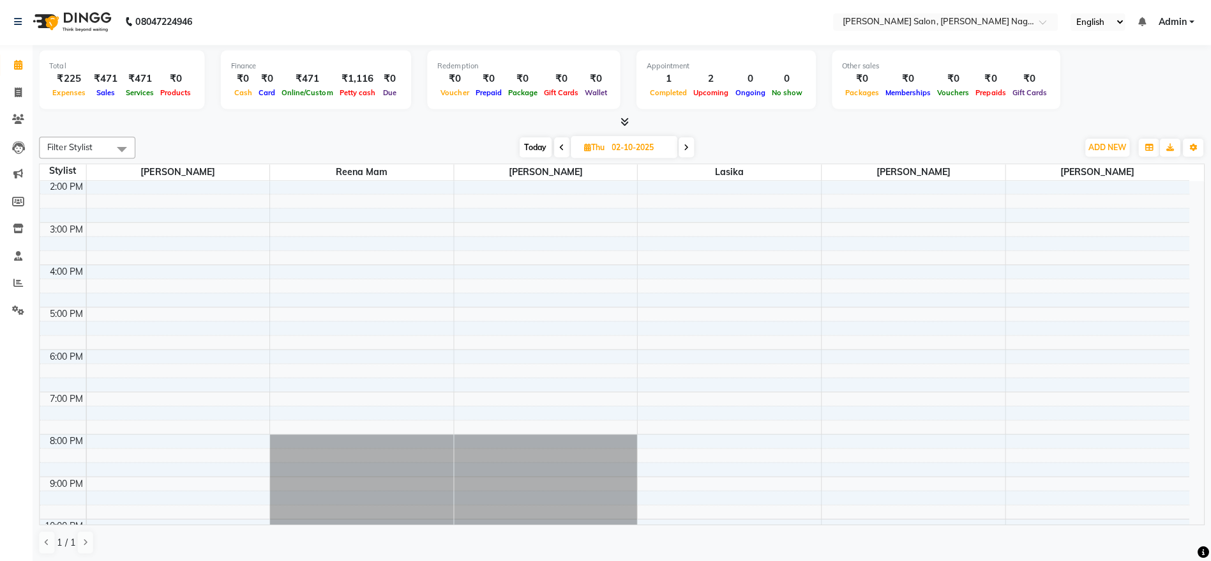
click at [601, 149] on span "Thu" at bounding box center [597, 147] width 27 height 10
select select "10"
select select "2025"
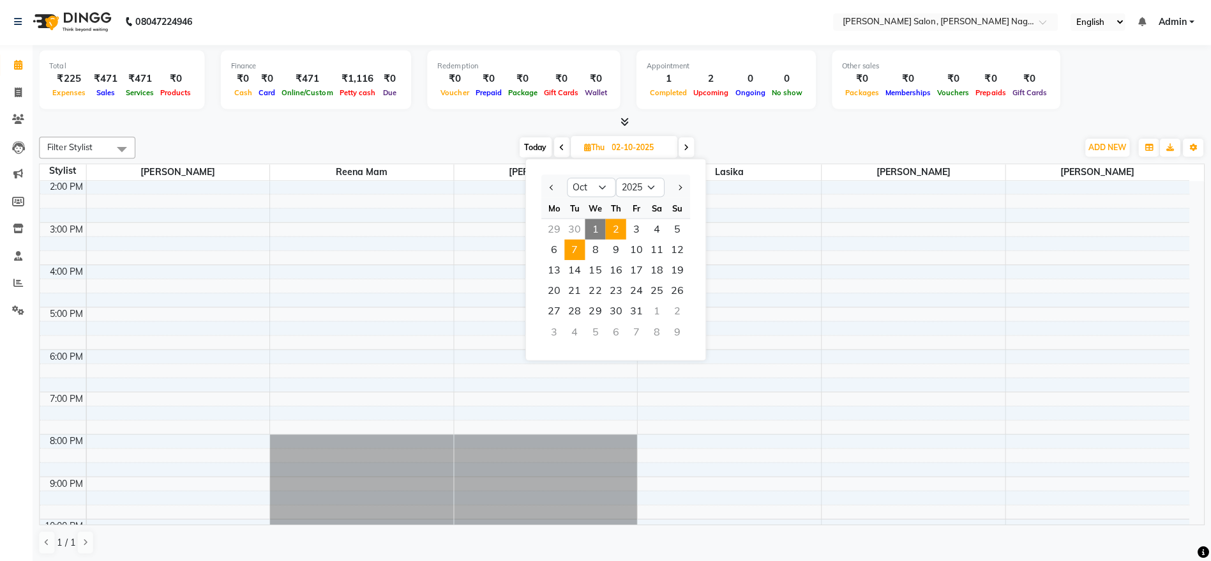
click at [579, 245] on span "7" at bounding box center [578, 249] width 20 height 20
type input "[DATE]"
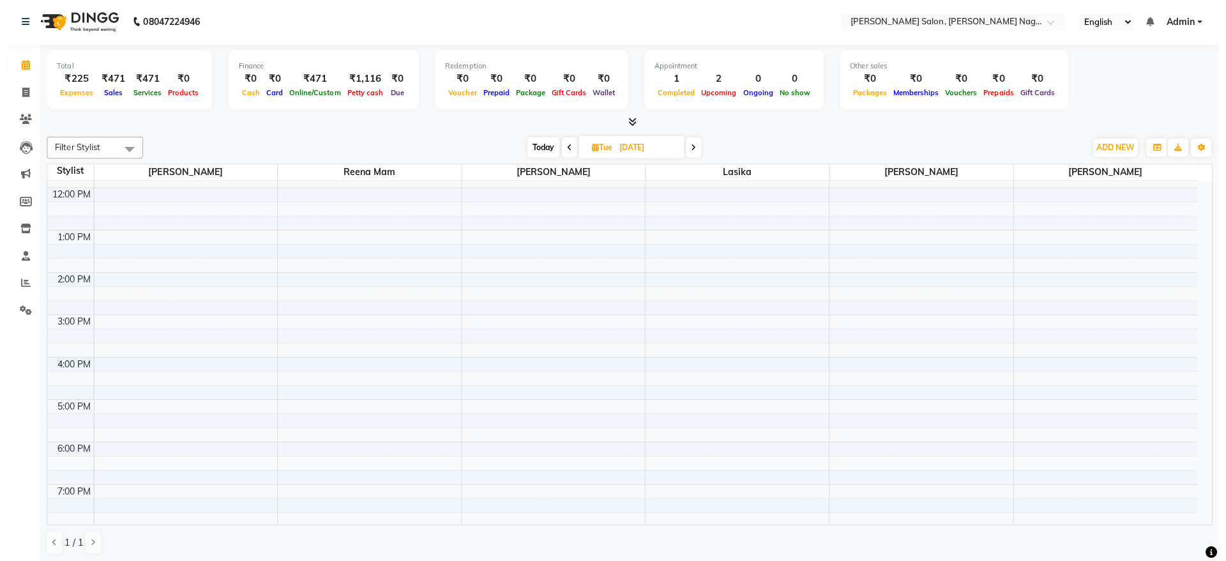
scroll to position [118, 0]
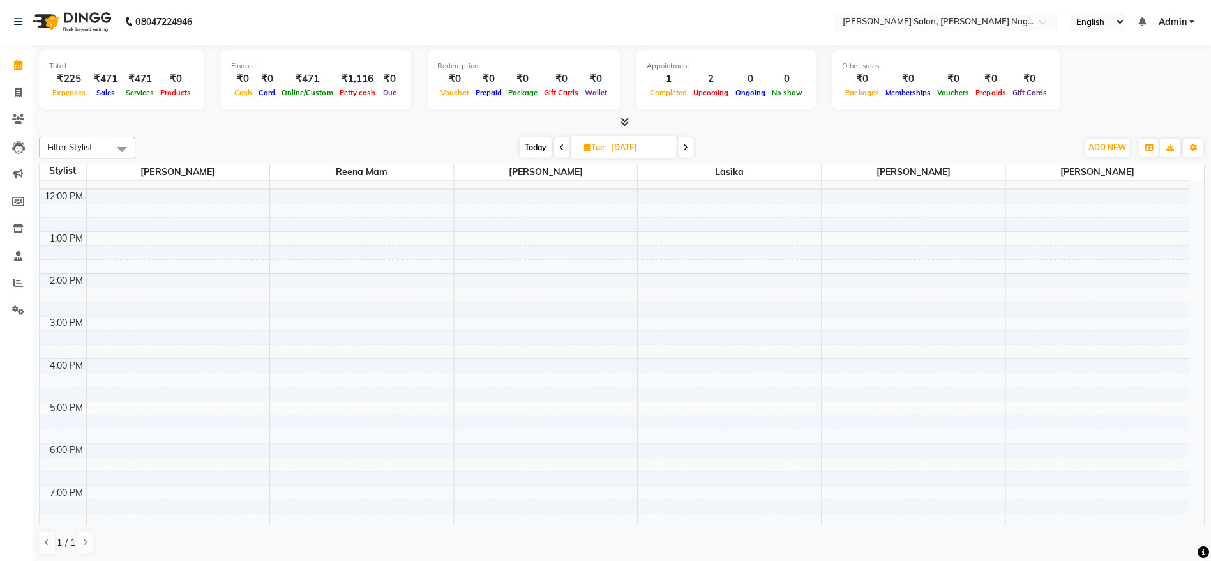
click at [1086, 254] on div "9:00 AM 10:00 AM 11:00 AM 12:00 PM 1:00 PM 2:00 PM 3:00 PM 4:00 PM 5:00 PM 6:00…" at bounding box center [617, 379] width 1144 height 632
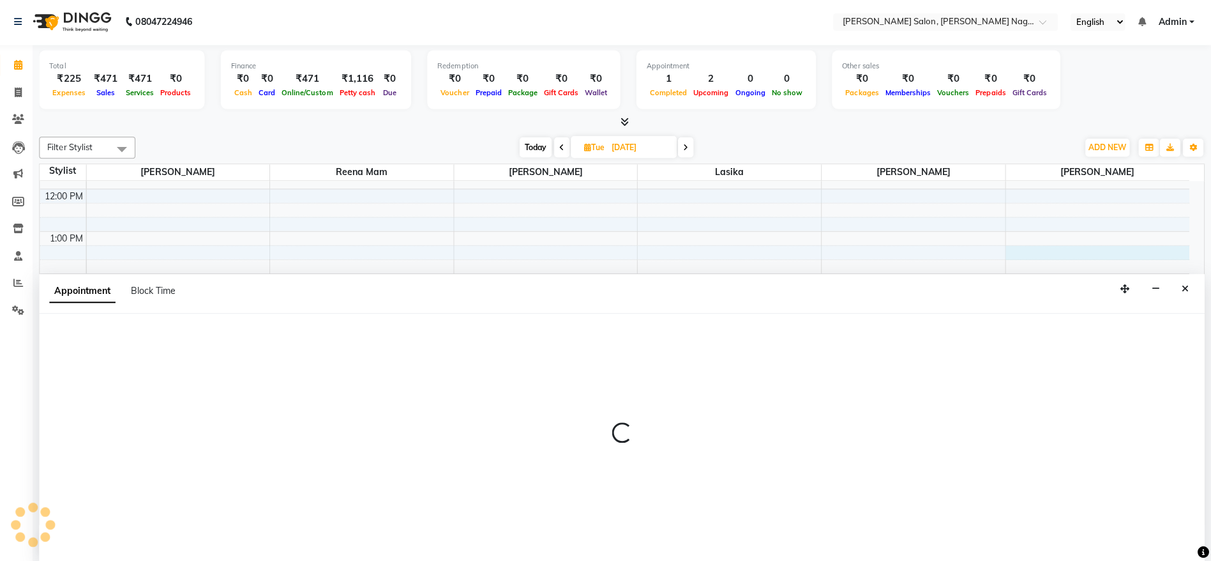
select select "83390"
select select "795"
select select "tentative"
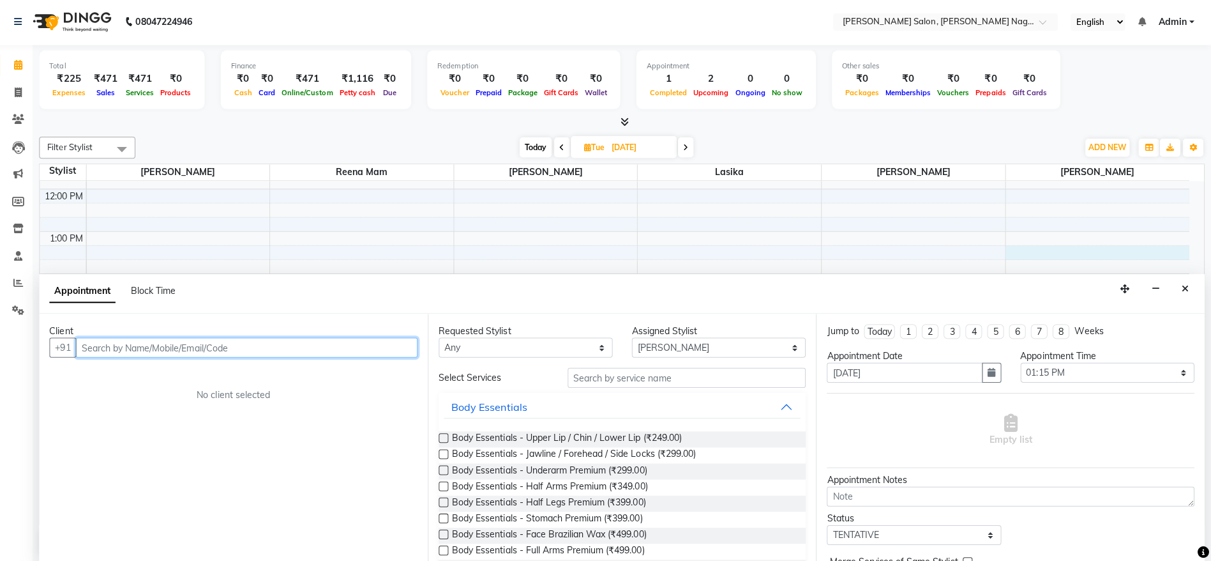
click at [346, 348] on input "text" at bounding box center [251, 347] width 340 height 20
paste input "98602 40786"
type input "9860240786"
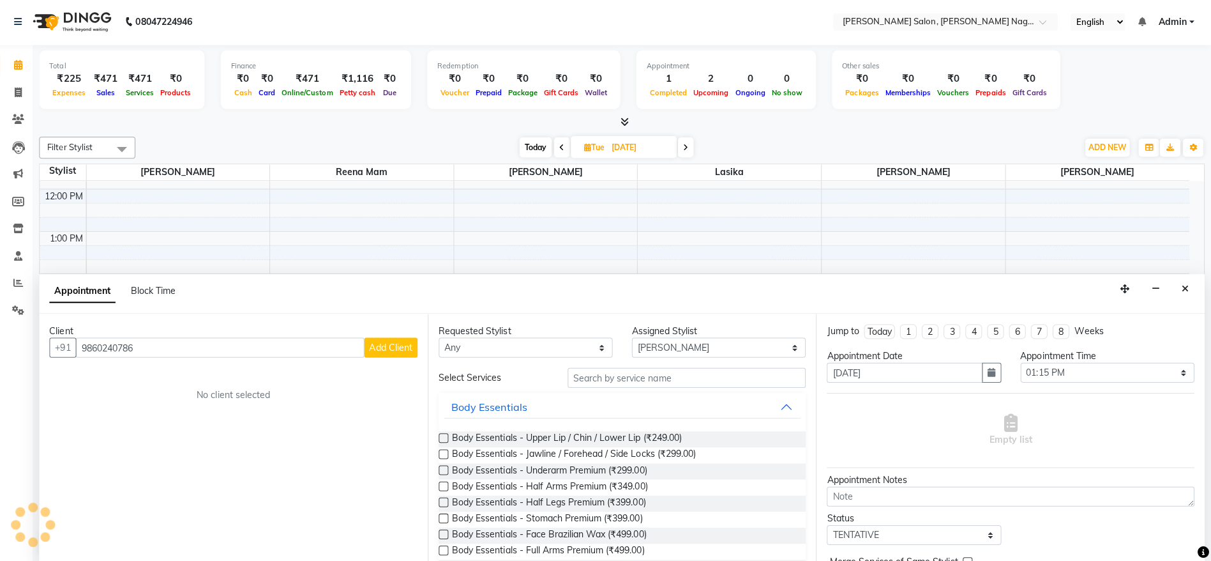
click at [384, 345] on span "Add Client" at bounding box center [395, 345] width 43 height 11
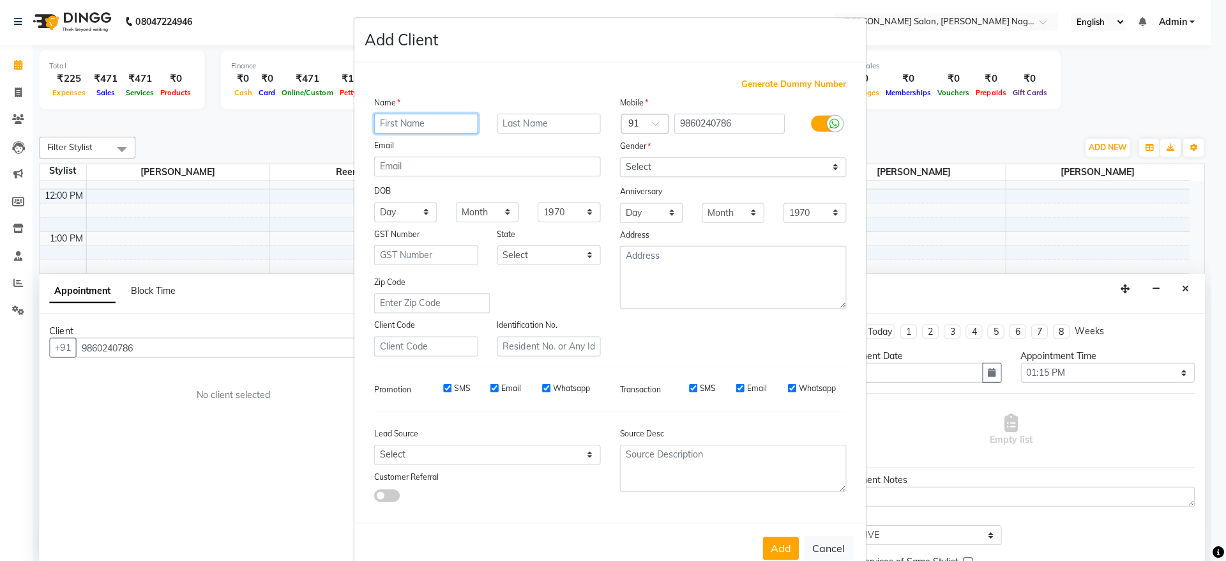
type input "m"
paste input "Ummeaiman [PERSON_NAME]"
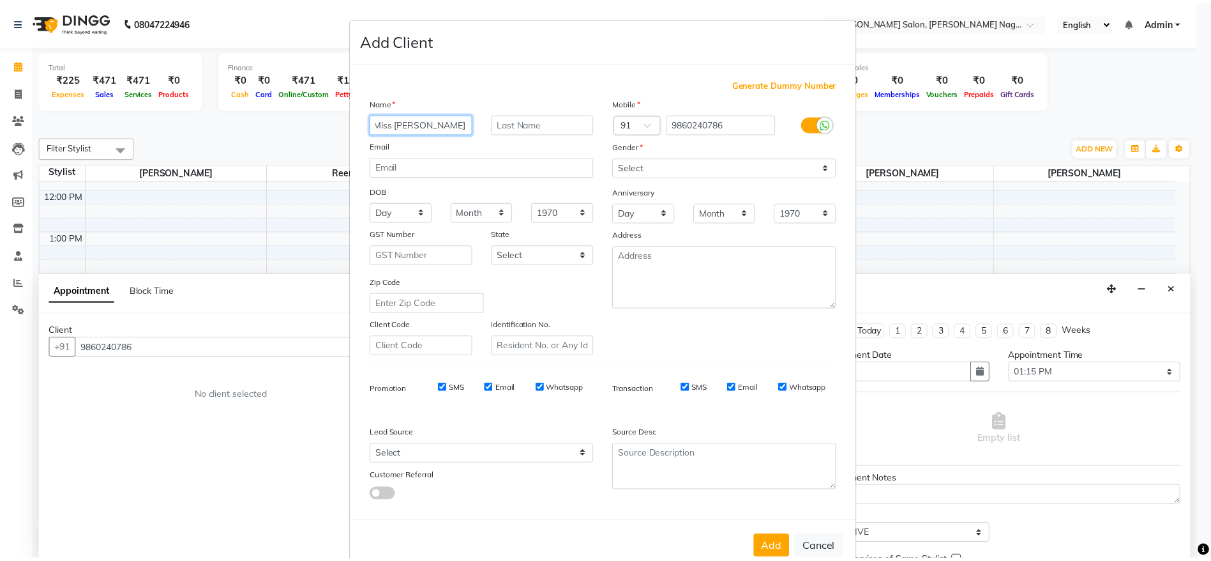
scroll to position [0, 0]
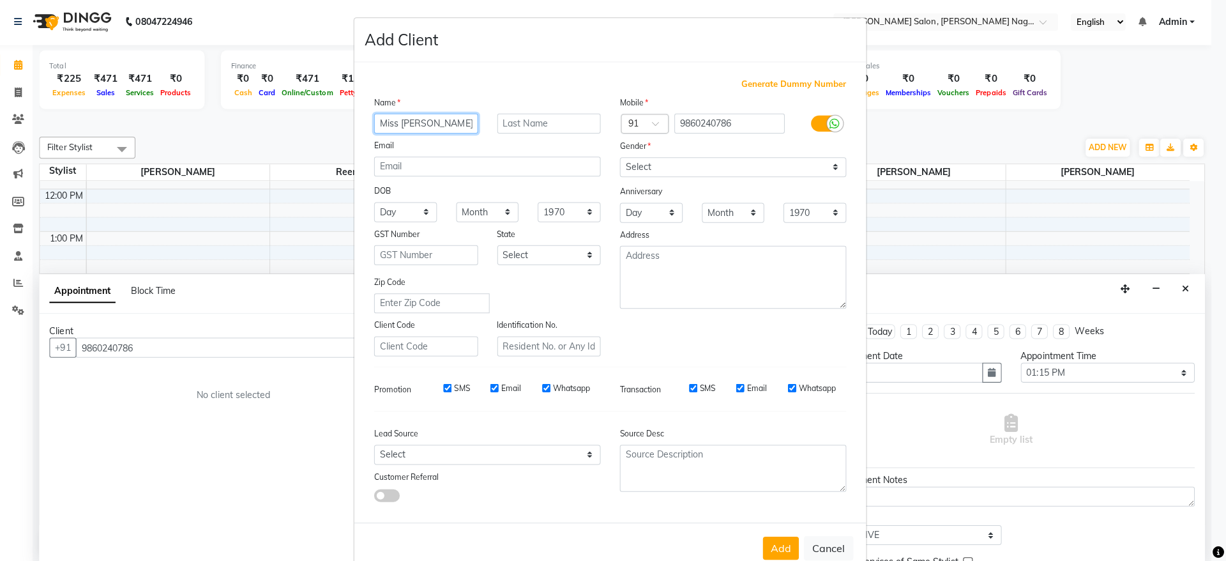
type input "Miss [PERSON_NAME]"
click at [507, 125] on input "text" at bounding box center [552, 124] width 103 height 20
type input "[PERSON_NAME]"
click at [630, 159] on select "Select [DEMOGRAPHIC_DATA] [DEMOGRAPHIC_DATA] Other Prefer Not To Say" at bounding box center [735, 167] width 225 height 20
select select "[DEMOGRAPHIC_DATA]"
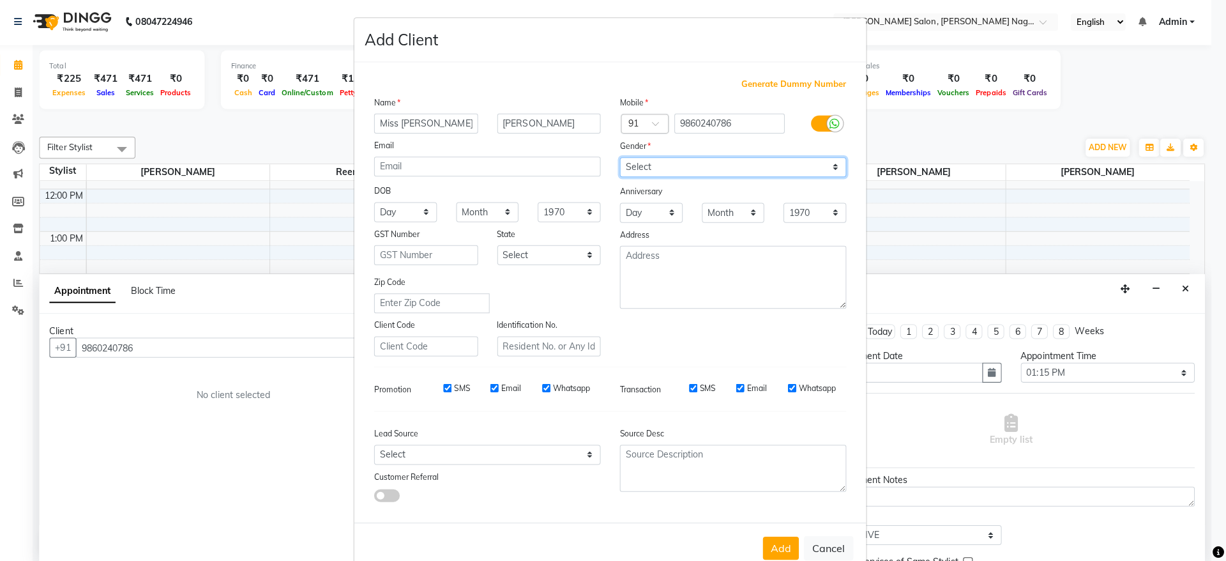
click at [623, 157] on select "Select [DEMOGRAPHIC_DATA] [DEMOGRAPHIC_DATA] Other Prefer Not To Say" at bounding box center [735, 167] width 225 height 20
click at [783, 533] on div "Add Cancel" at bounding box center [613, 545] width 510 height 50
click at [778, 554] on button "Add" at bounding box center [783, 545] width 36 height 23
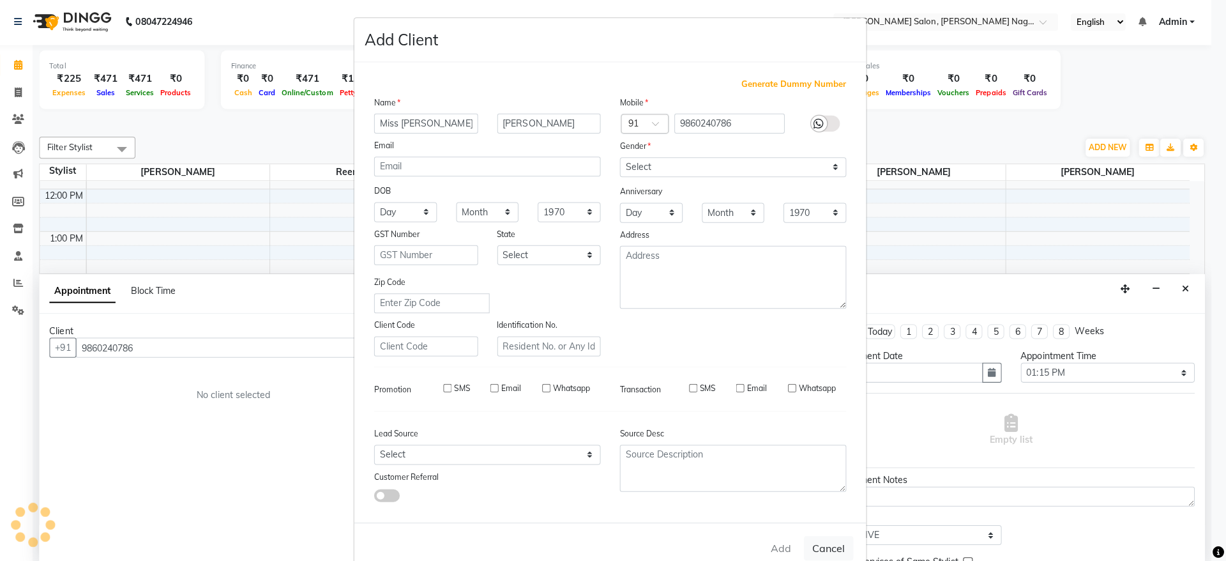
select select
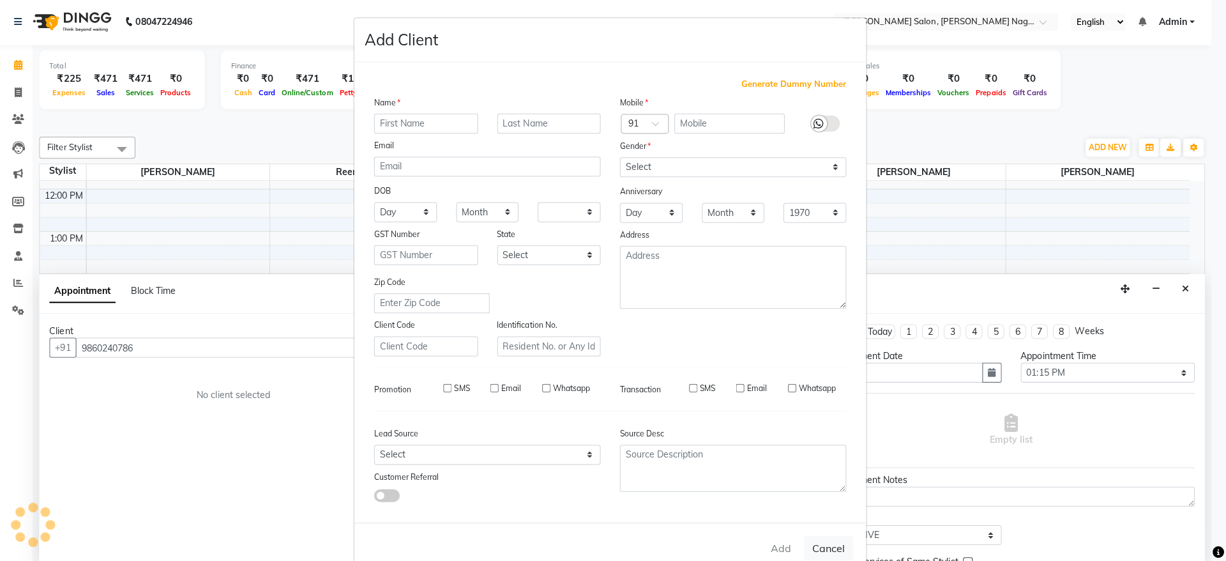
select select
checkbox input "false"
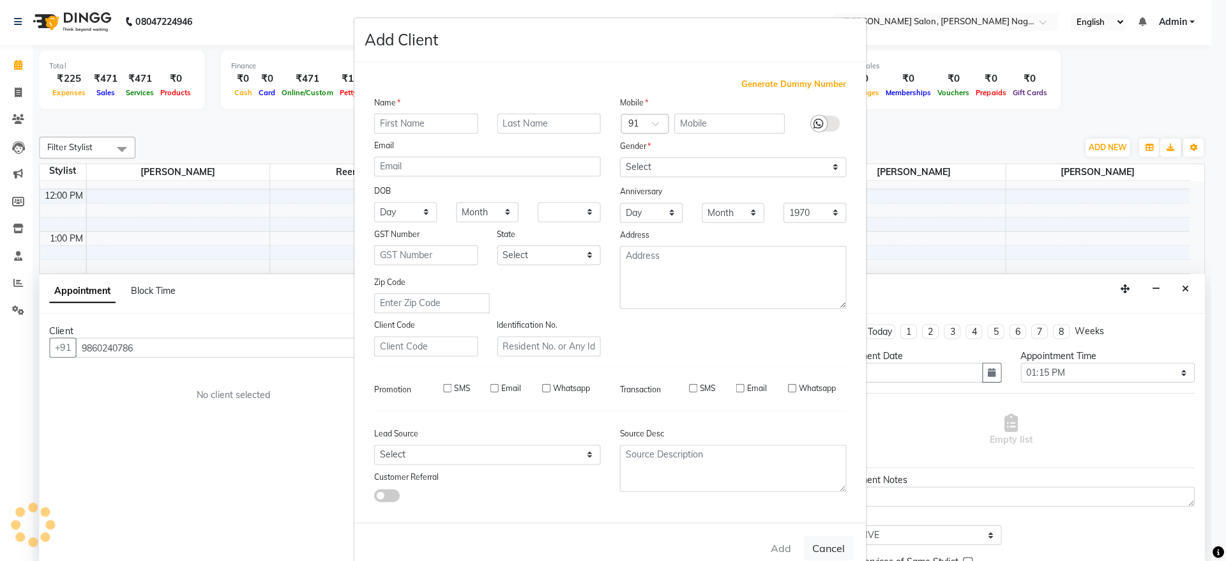
checkbox input "false"
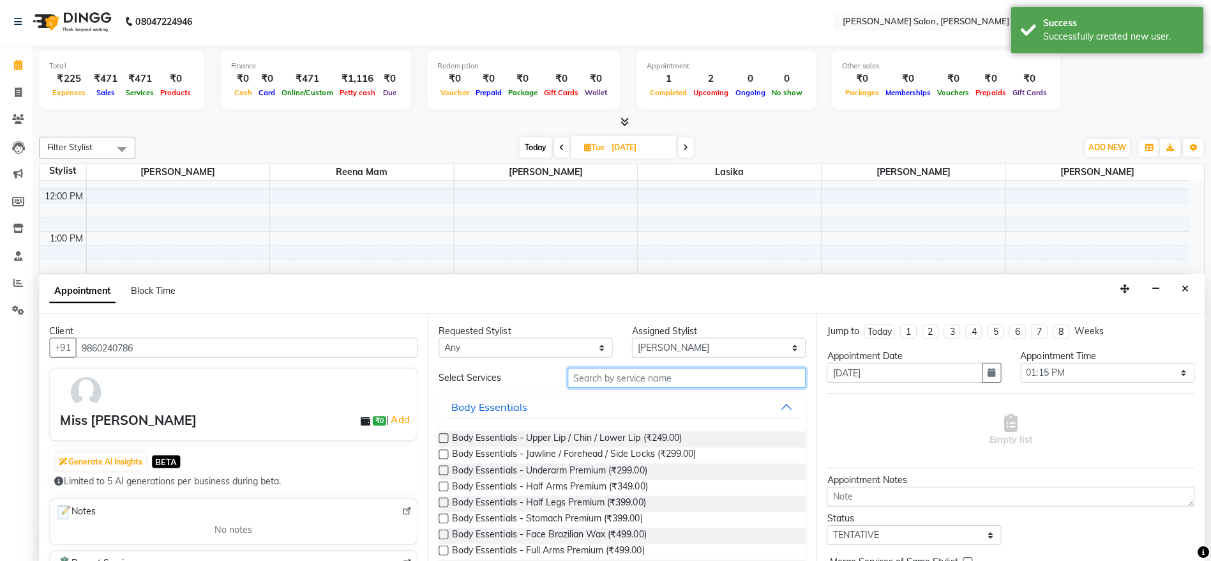
click at [671, 375] on input "text" at bounding box center [690, 377] width 238 height 20
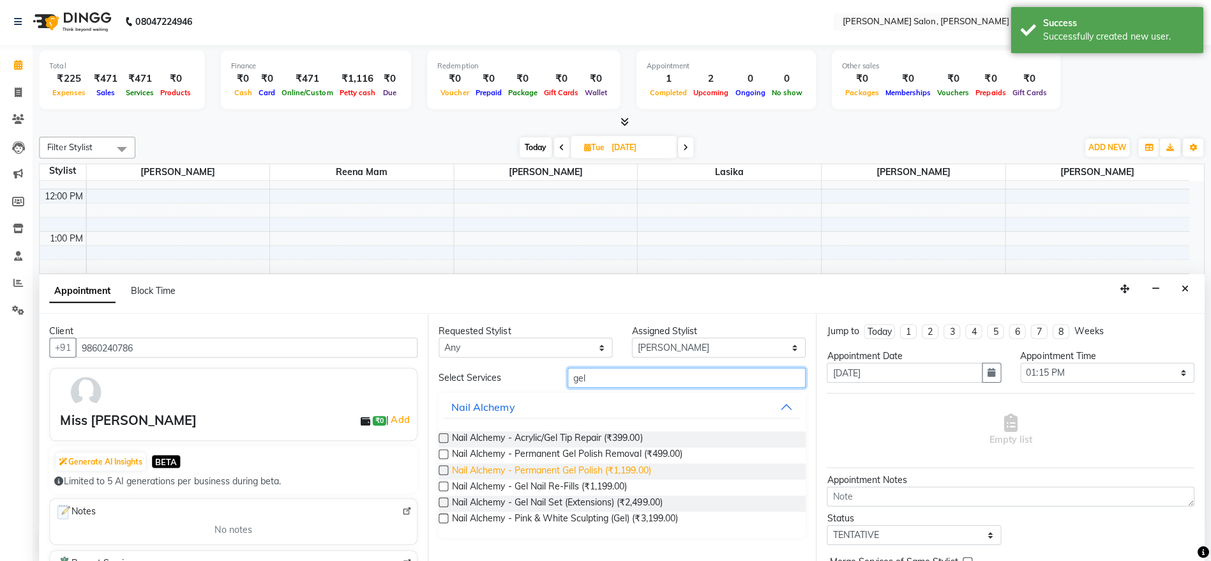
type input "gel"
click at [653, 466] on span "Nail Alchemy - Permanent Gel Polish (₹1,199.00)" at bounding box center [555, 470] width 198 height 16
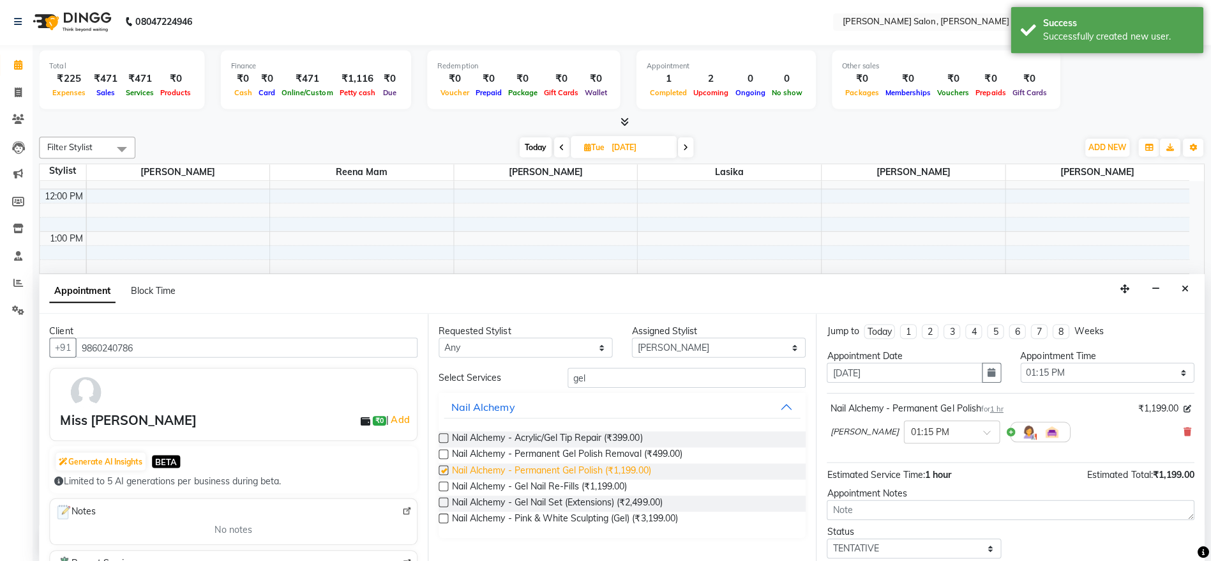
checkbox input "false"
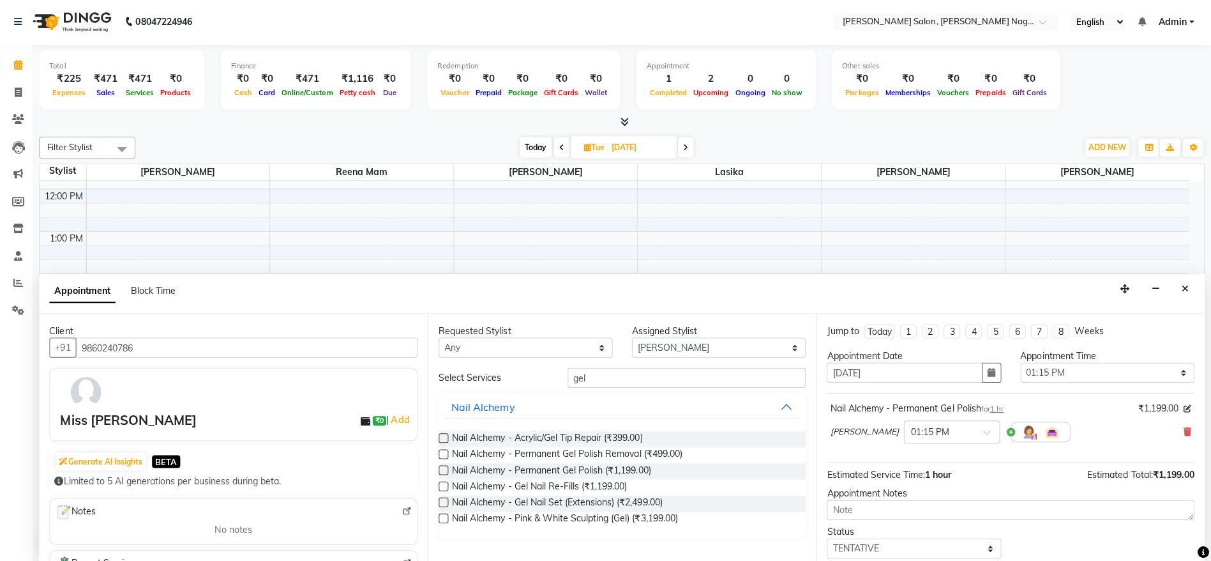
scroll to position [76, 0]
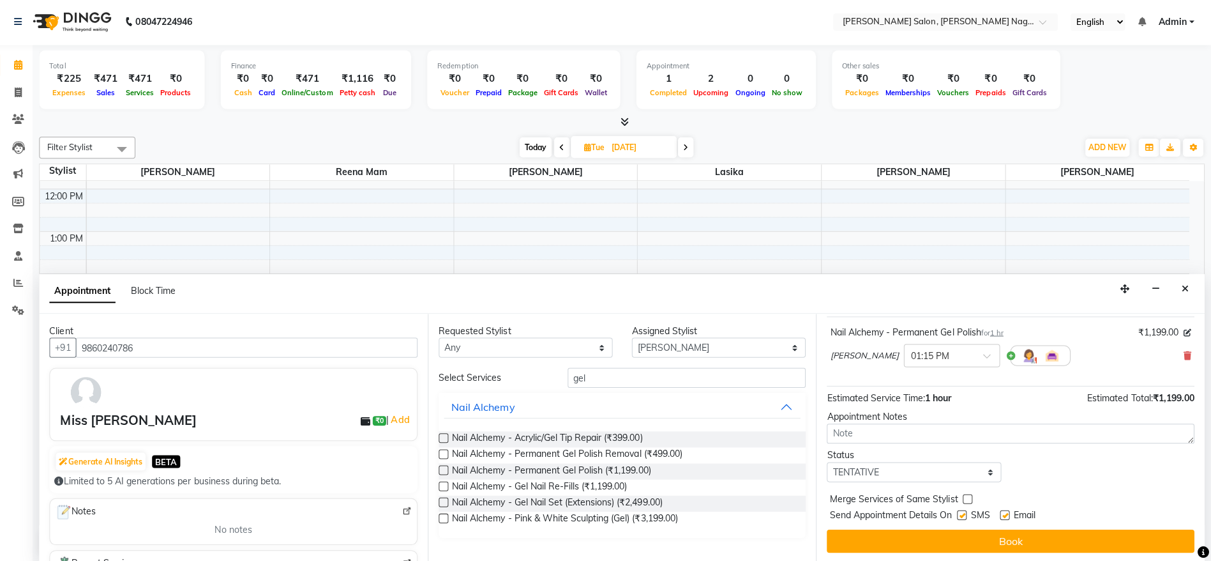
click at [1038, 550] on div "Jump to [DATE] 1 2 3 4 5 6 7 8 Weeks Appointment Date [DATE] Appointment Time S…" at bounding box center [1011, 437] width 387 height 248
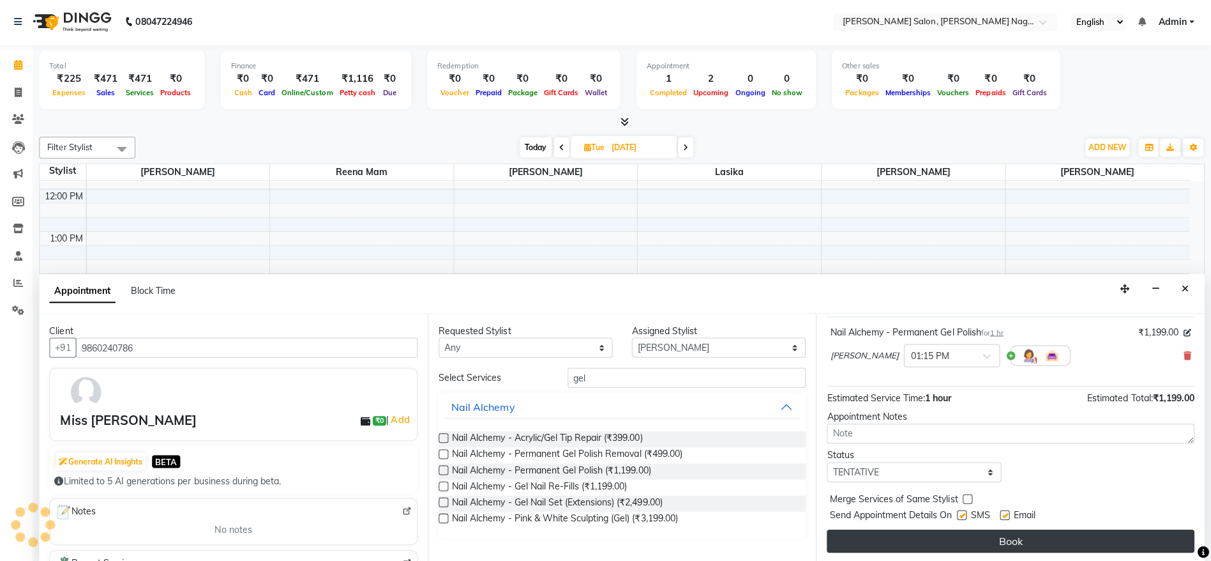
click at [1046, 545] on button "Book" at bounding box center [1012, 538] width 366 height 23
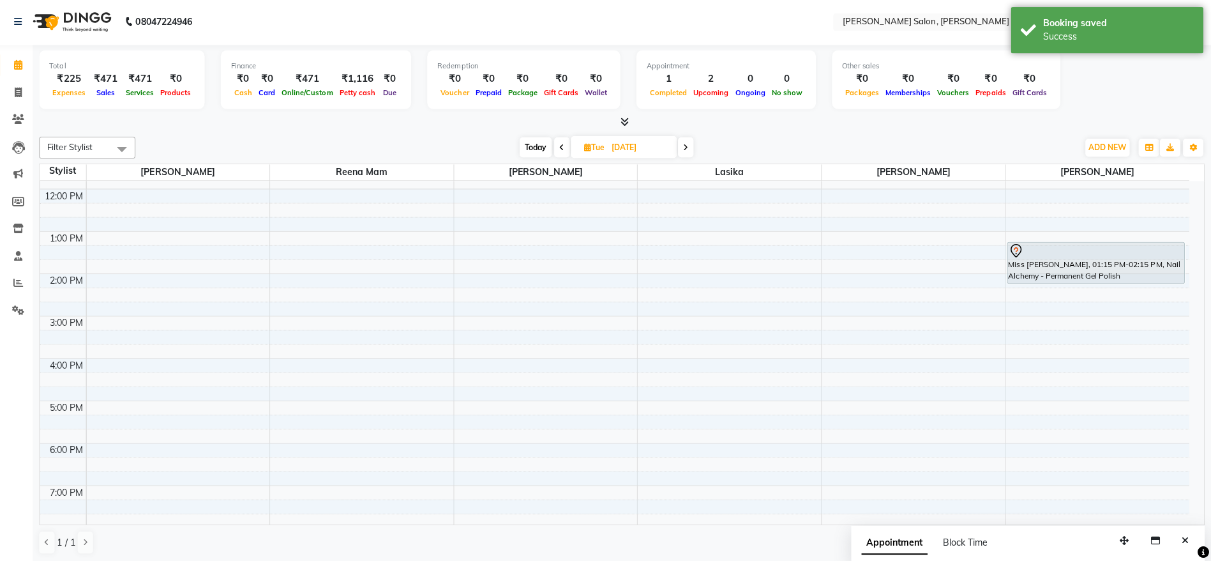
scroll to position [0, 0]
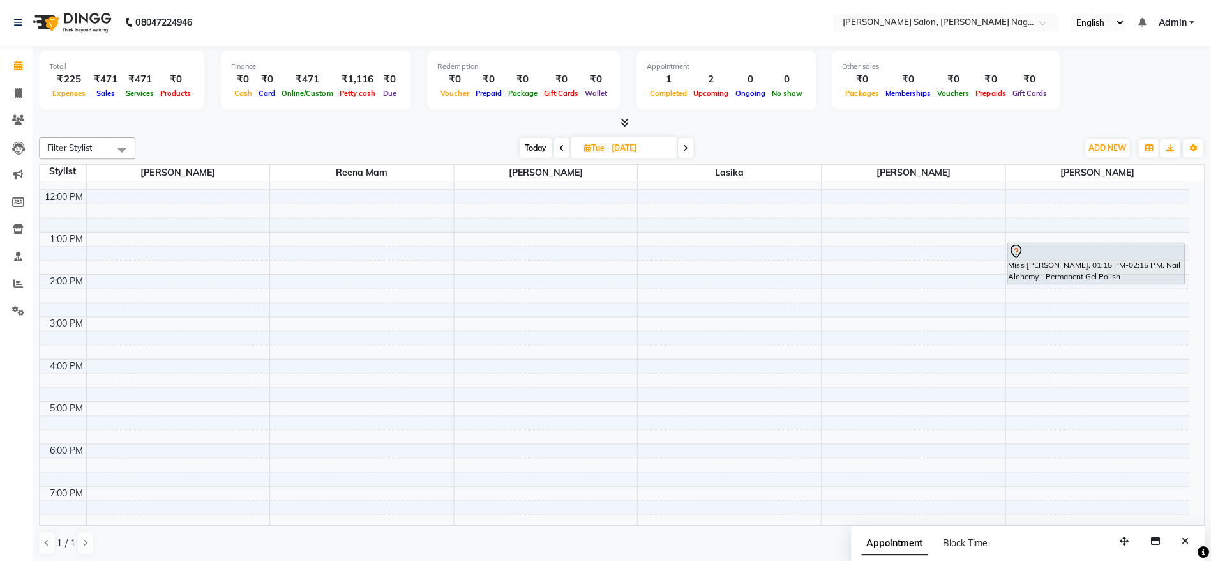
click at [542, 146] on span "Today" at bounding box center [539, 148] width 32 height 20
type input "01-10-2025"
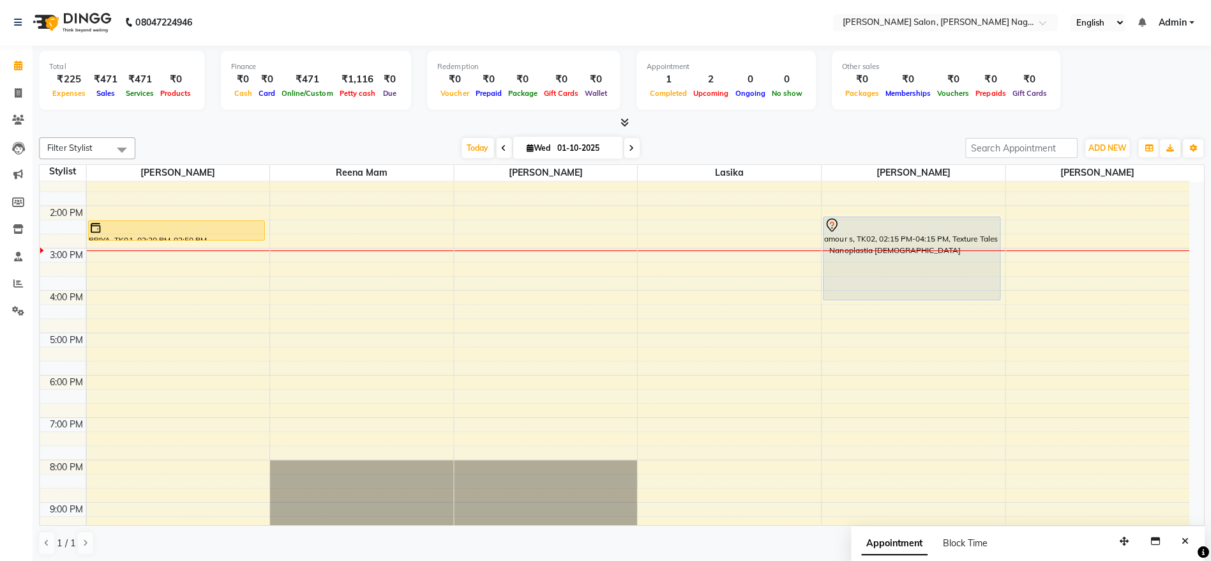
scroll to position [182, 0]
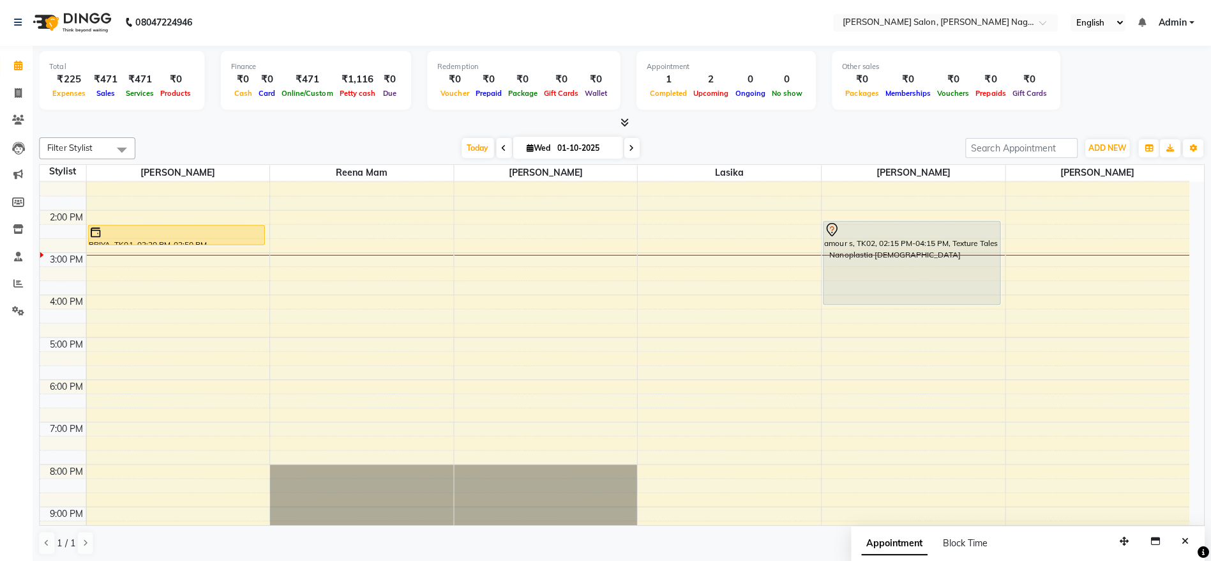
click at [965, 284] on div "amour s, TK02, 02:15 PM-04:15 PM, Texture Tales - Nanoplastia [DEMOGRAPHIC_DATA]" at bounding box center [914, 262] width 176 height 82
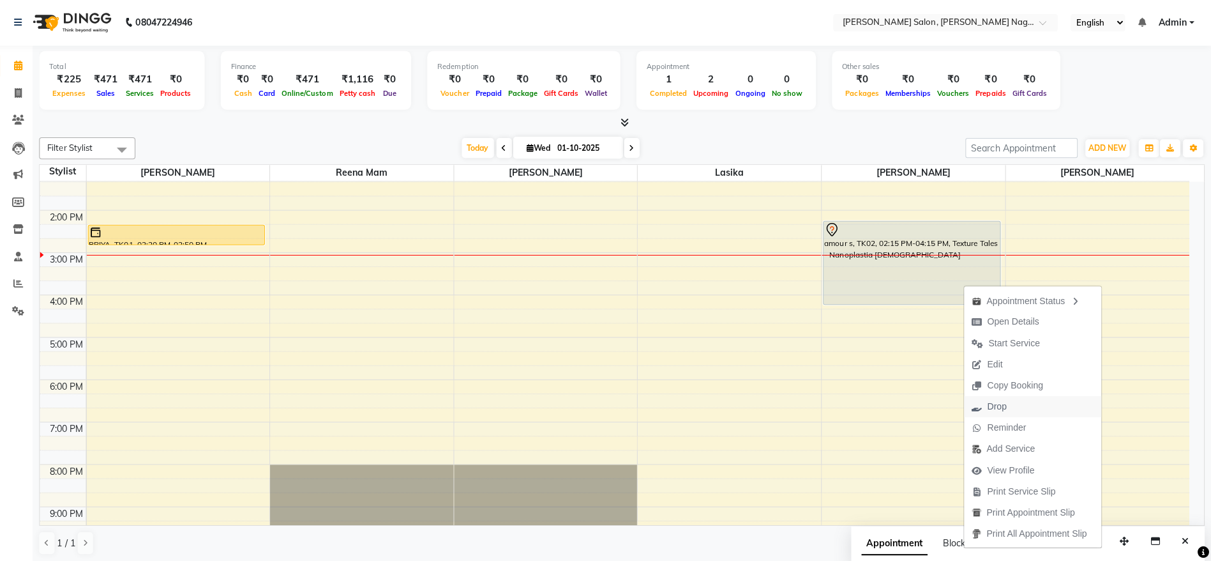
click at [1011, 405] on span "Drop" at bounding box center [990, 405] width 50 height 21
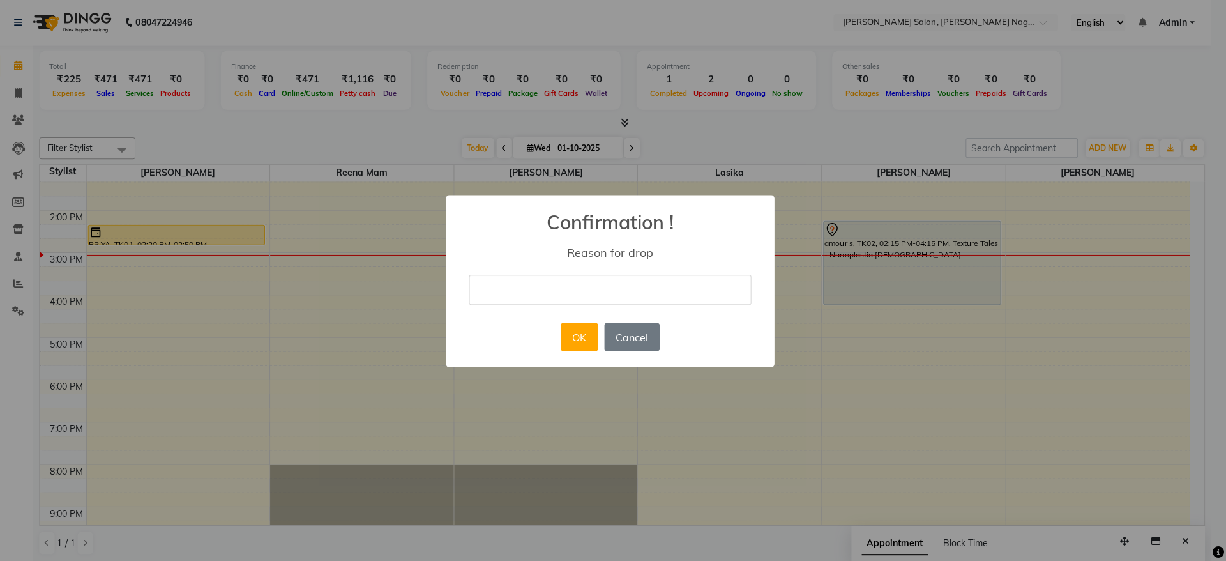
click at [715, 281] on input "text" at bounding box center [613, 289] width 281 height 30
type input "not sure"
click at [584, 335] on button "OK" at bounding box center [582, 336] width 36 height 28
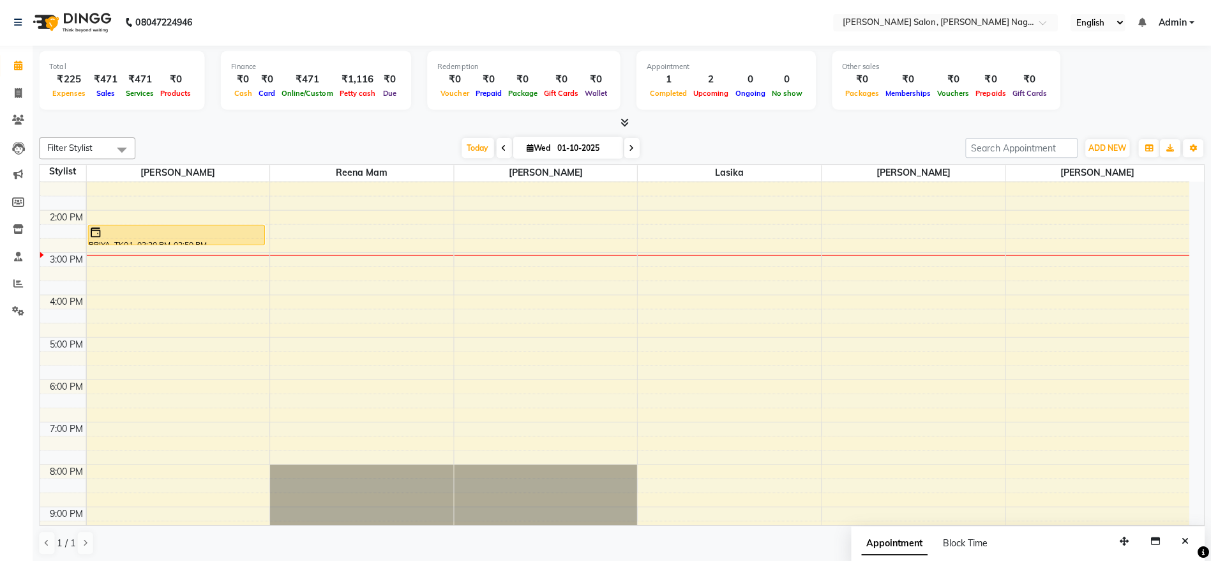
click at [230, 237] on div at bounding box center [182, 231] width 174 height 13
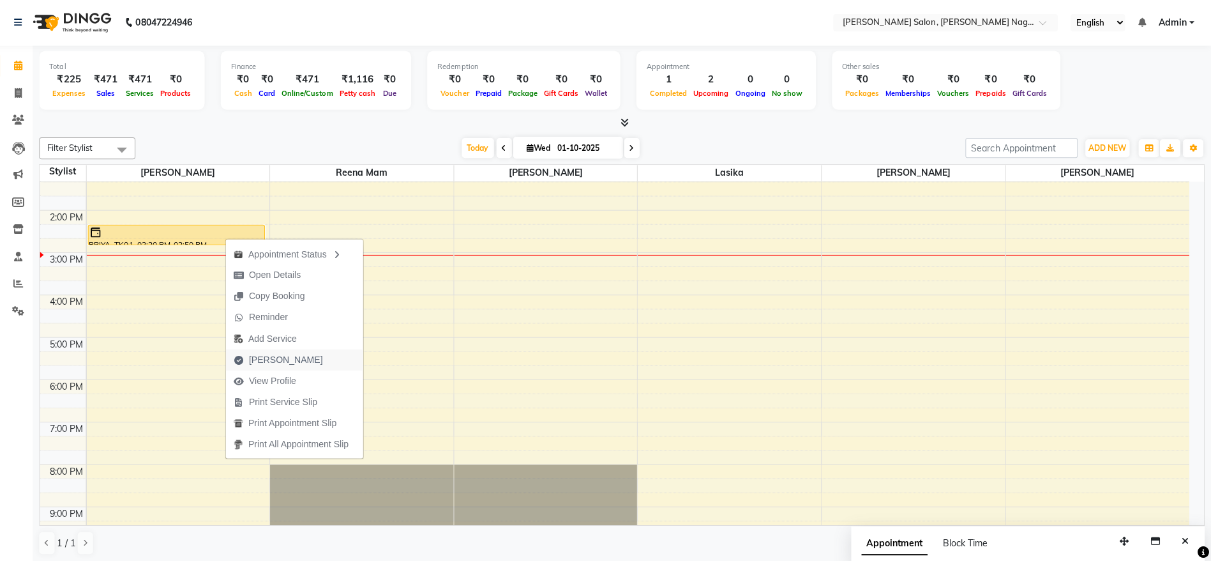
click at [289, 349] on span "[PERSON_NAME]" at bounding box center [283, 358] width 104 height 21
select select "service"
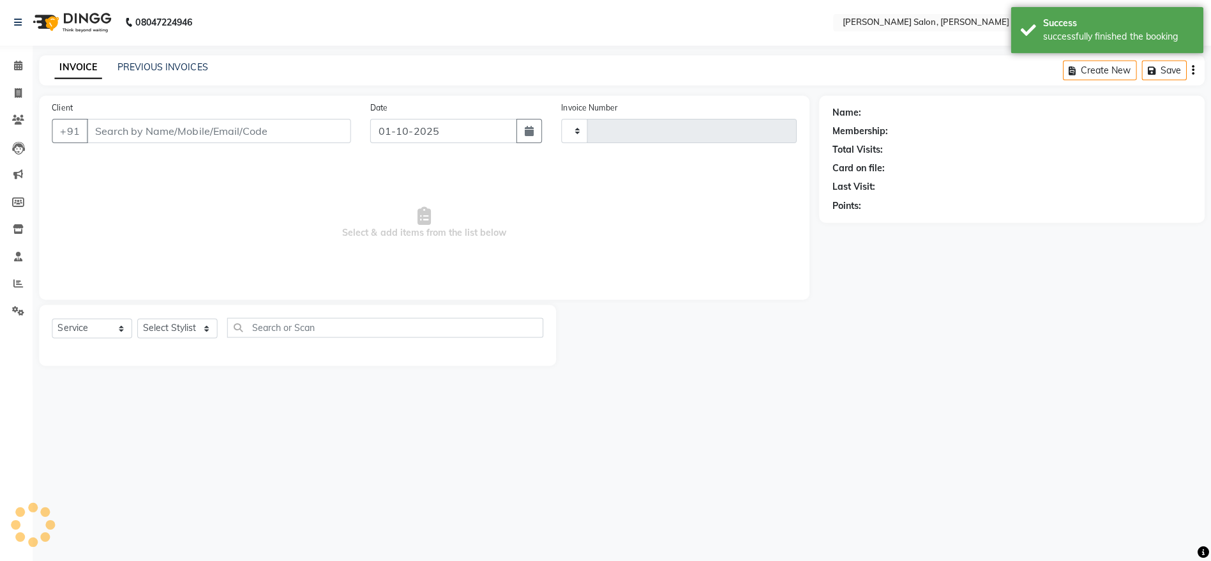
type input "1219"
select select "6221"
type input "8378991811"
select select "74657"
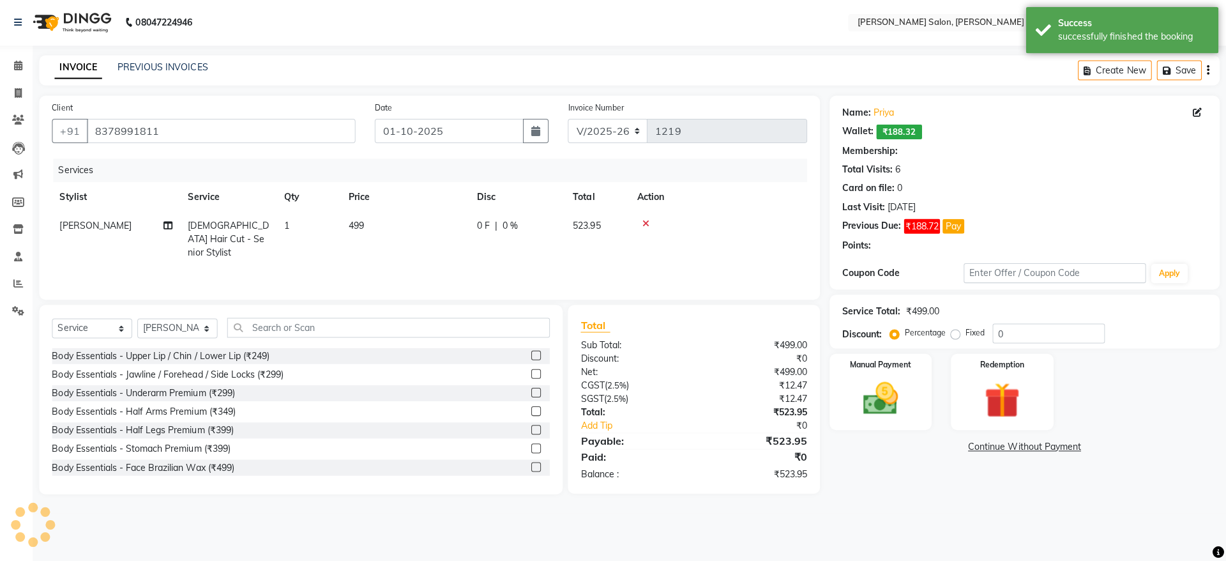
type input "20"
select select "2: Object"
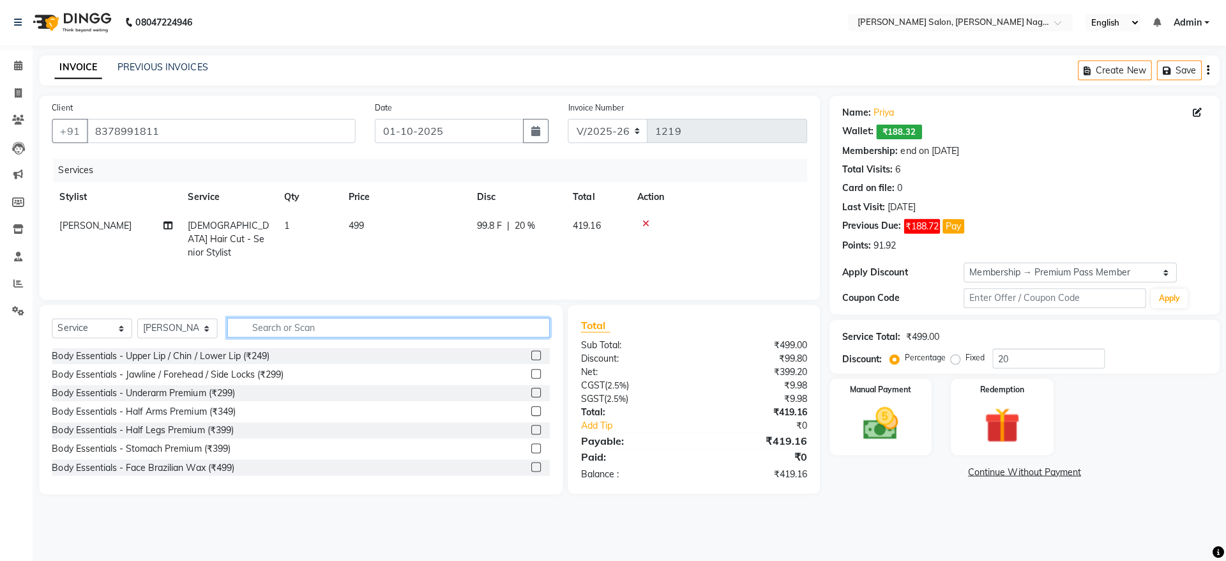
click at [400, 320] on input "text" at bounding box center [392, 327] width 321 height 20
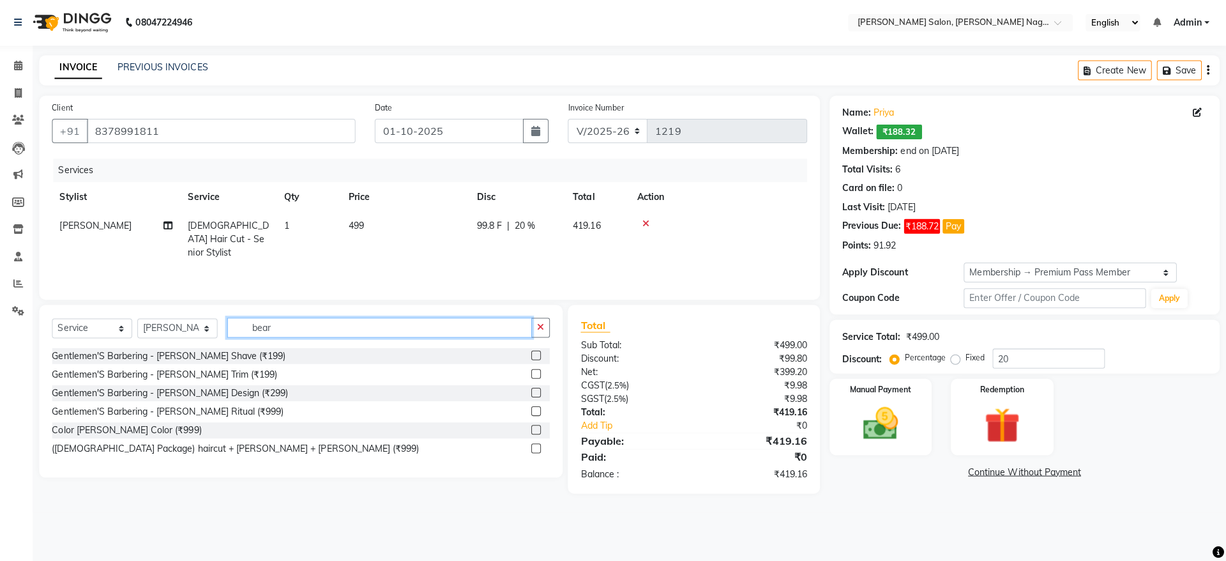
type input "bear"
click at [536, 391] on label at bounding box center [539, 391] width 10 height 10
click at [536, 391] on input "checkbox" at bounding box center [538, 392] width 8 height 8
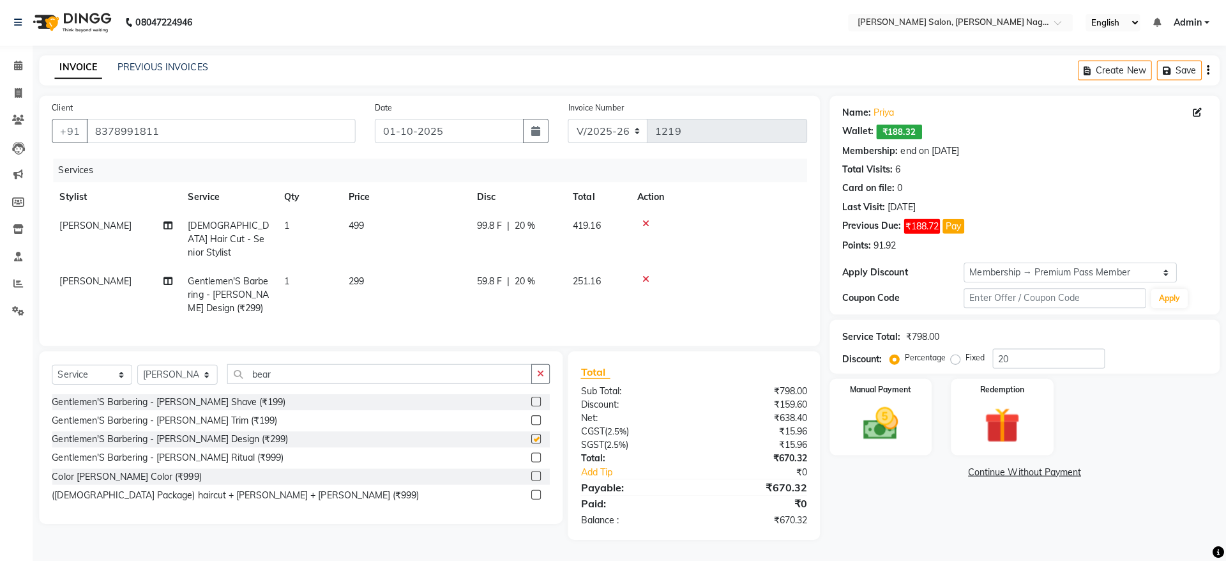
checkbox input "false"
click at [928, 236] on div "Name: [PERSON_NAME]: ₹188.32 Membership: end on [DATE] Total Visits: 6 Card on …" at bounding box center [1025, 176] width 363 height 151
click at [920, 132] on span "₹188.32" at bounding box center [900, 132] width 45 height 15
click at [958, 229] on button "Pay" at bounding box center [955, 225] width 22 height 15
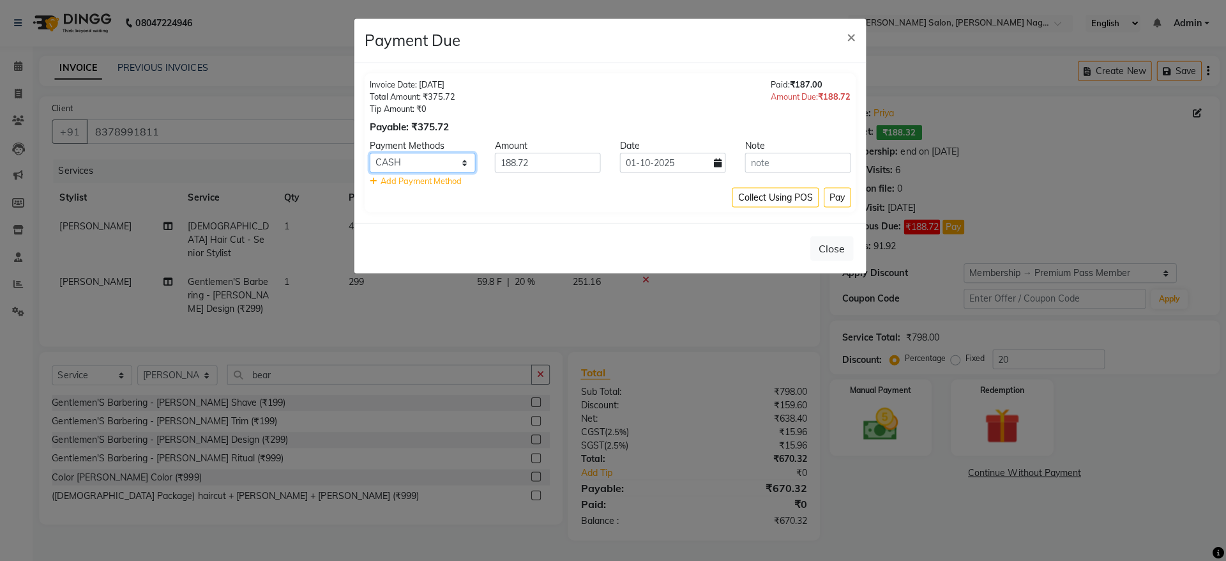
click at [416, 164] on select "CARD CASH GPay UPI" at bounding box center [426, 162] width 105 height 20
select select "8"
click at [374, 152] on select "CARD CASH GPay UPI" at bounding box center [426, 162] width 105 height 20
click at [806, 159] on input "text" at bounding box center [799, 162] width 105 height 20
type input "p"
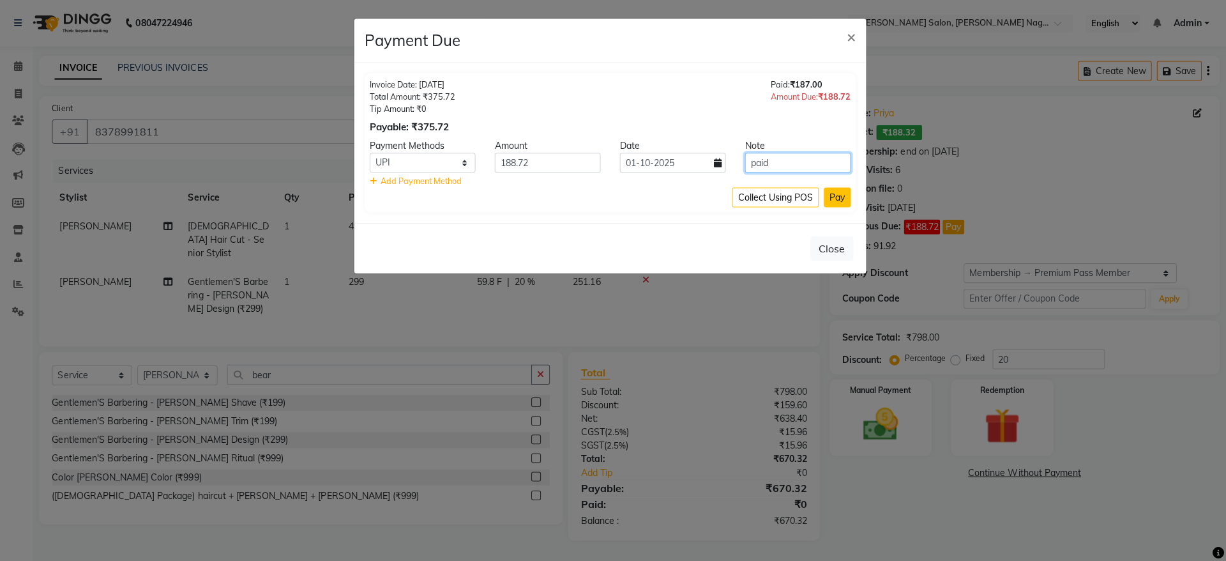
type input "paid"
click at [838, 195] on button "Pay" at bounding box center [839, 196] width 27 height 20
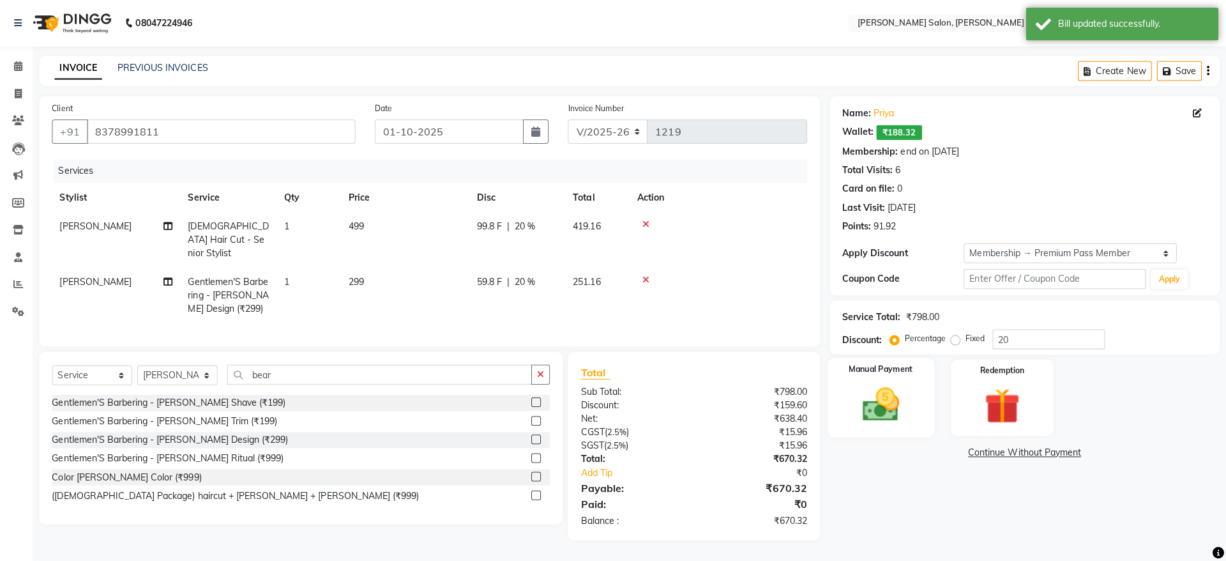
click at [888, 391] on img at bounding box center [881, 402] width 59 height 42
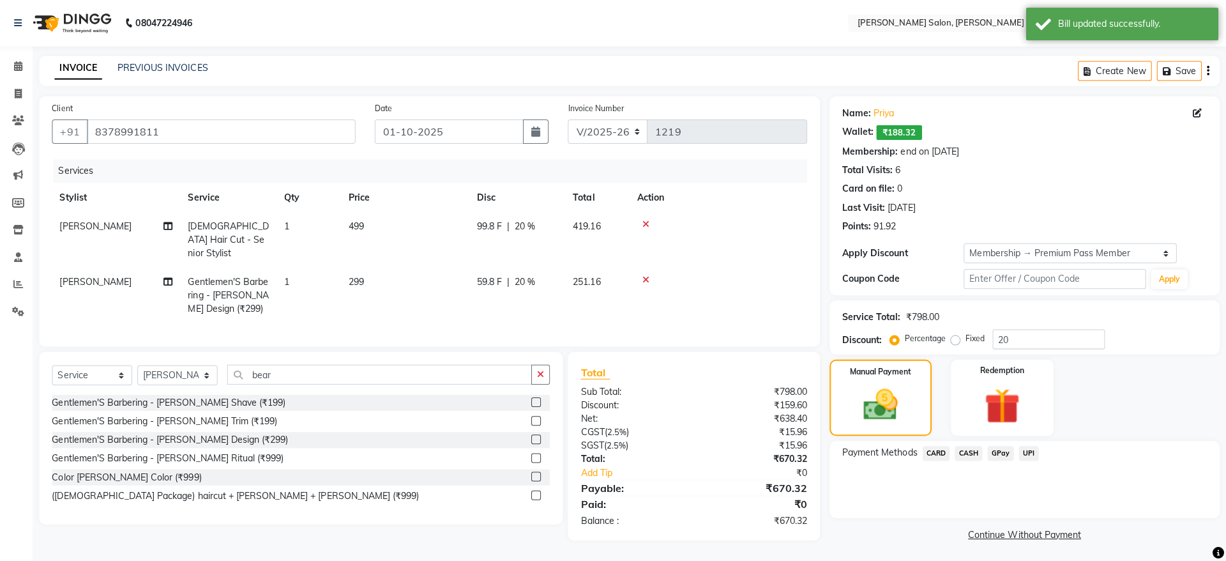
click at [1025, 448] on span "UPI" at bounding box center [1030, 451] width 20 height 15
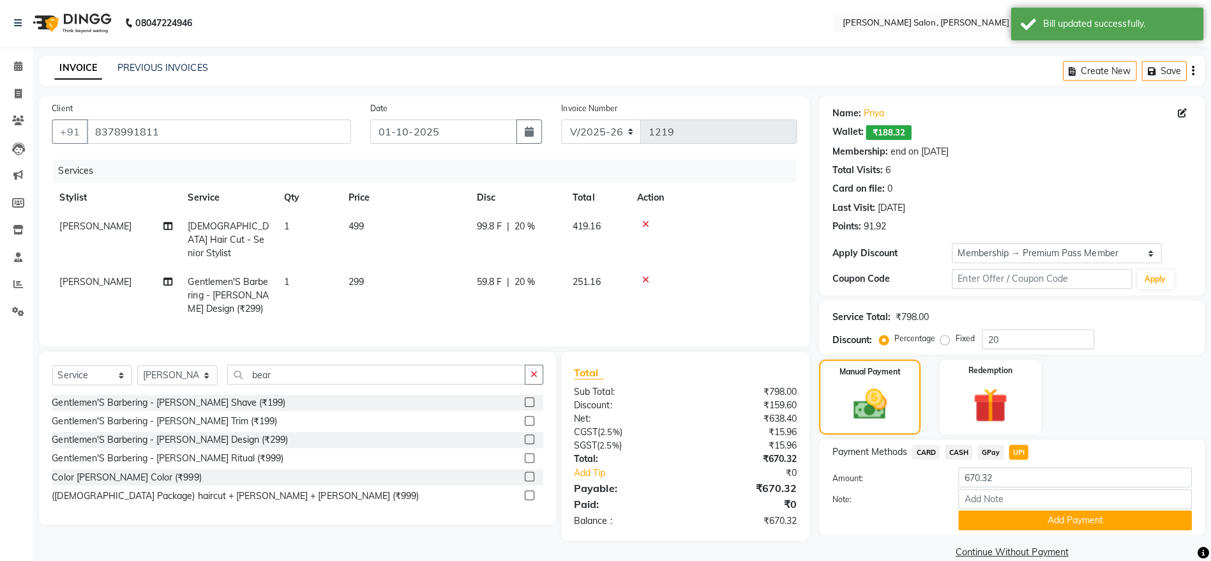
scroll to position [17, 0]
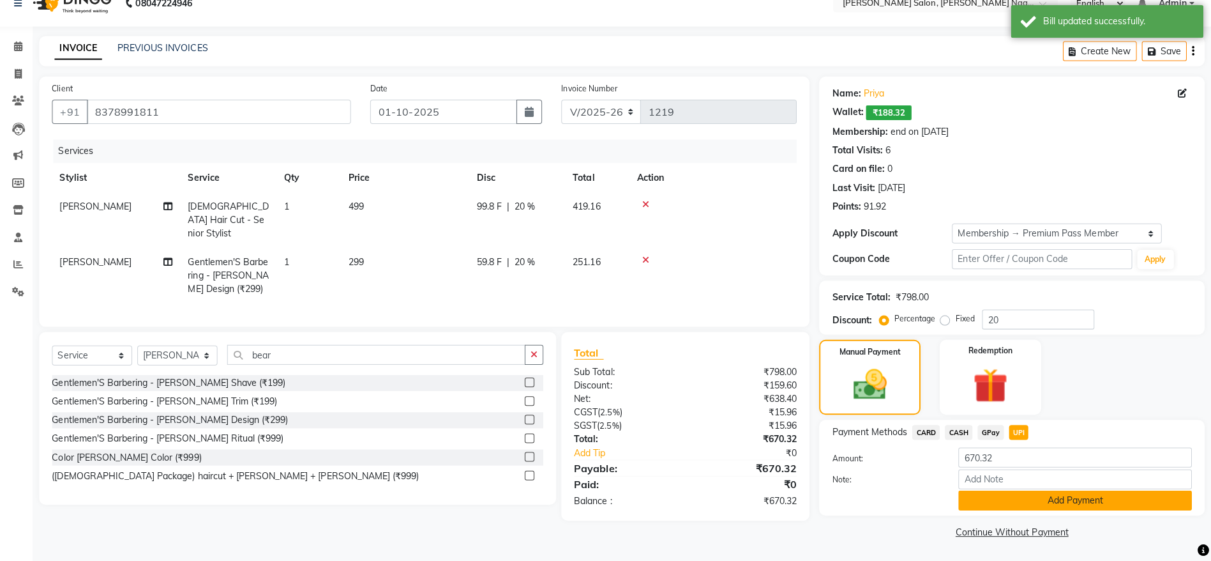
click at [1107, 499] on button "Add Payment" at bounding box center [1076, 500] width 232 height 20
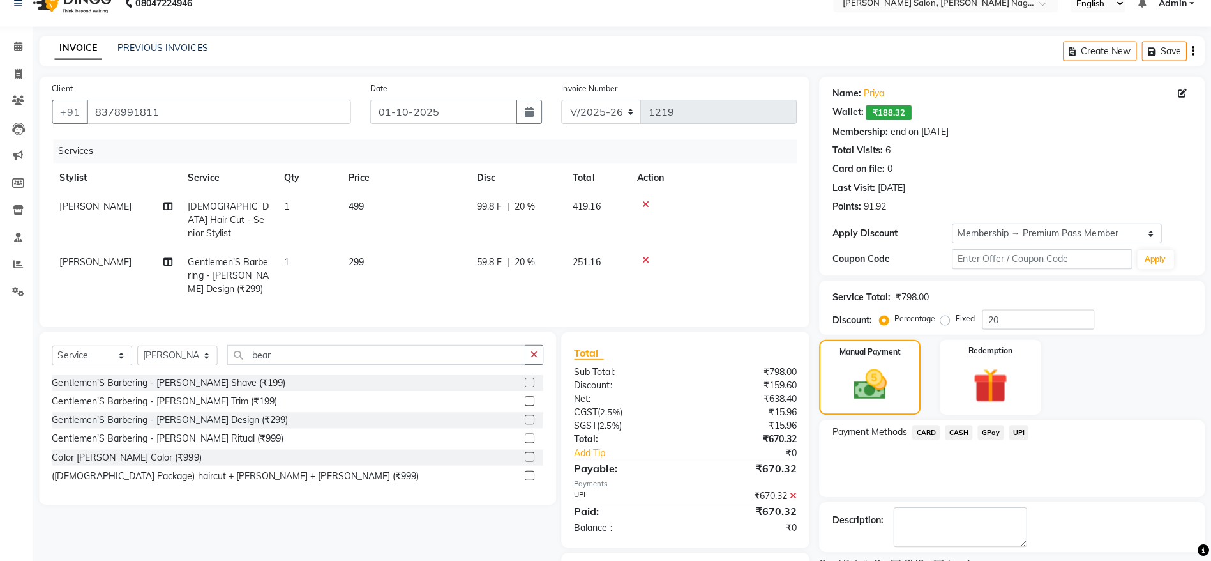
scroll to position [70, 0]
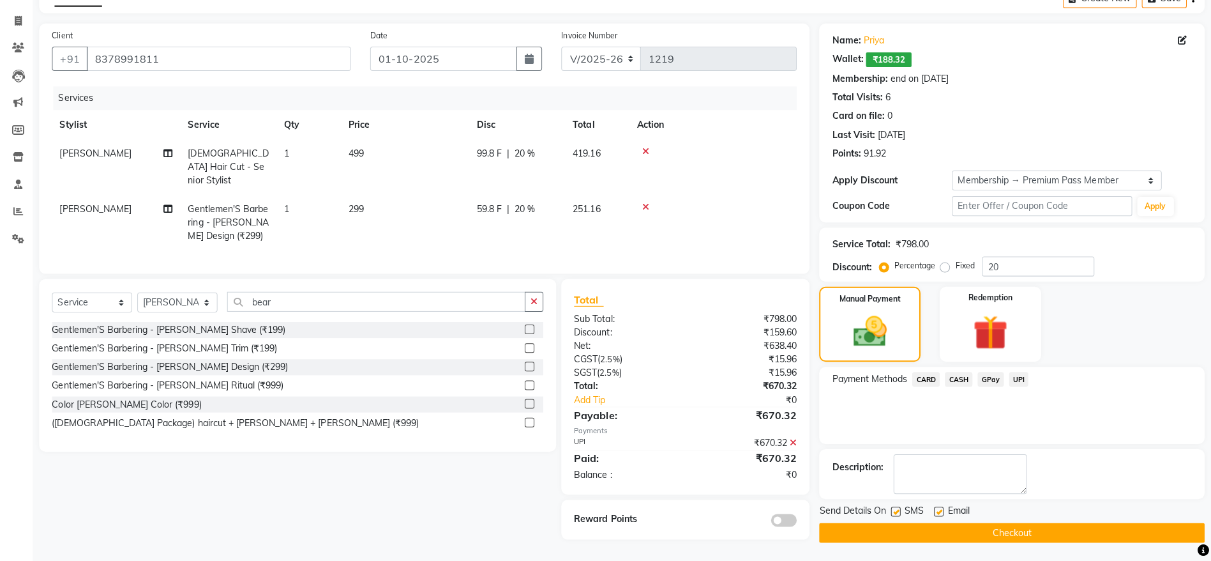
click at [974, 529] on button "Checkout" at bounding box center [1013, 533] width 384 height 20
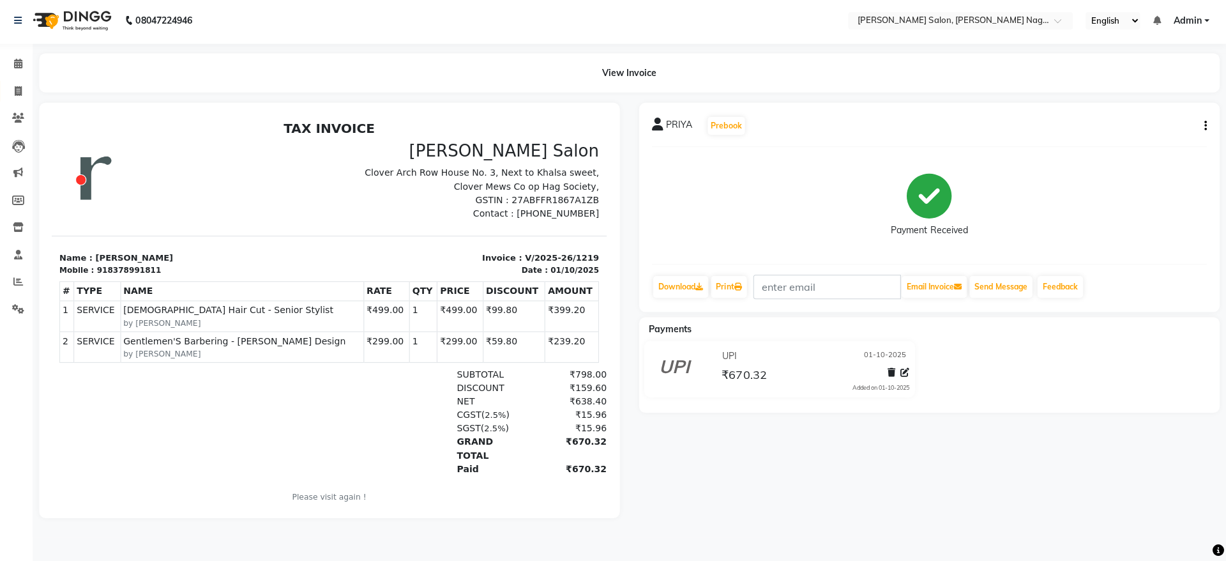
click at [27, 83] on link "Invoice" at bounding box center [19, 93] width 31 height 21
select select "6221"
select select "service"
